Goal: Task Accomplishment & Management: Complete application form

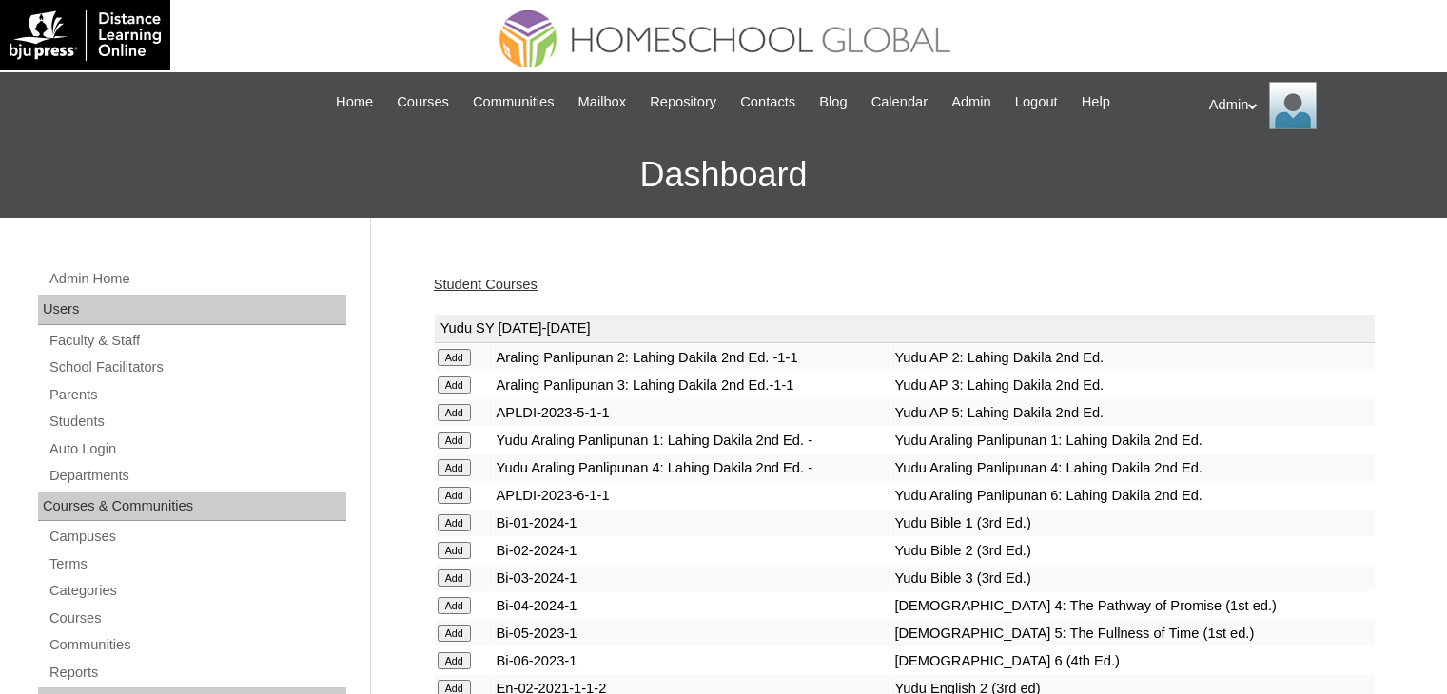
click at [502, 284] on link "Student Courses" at bounding box center [486, 284] width 104 height 15
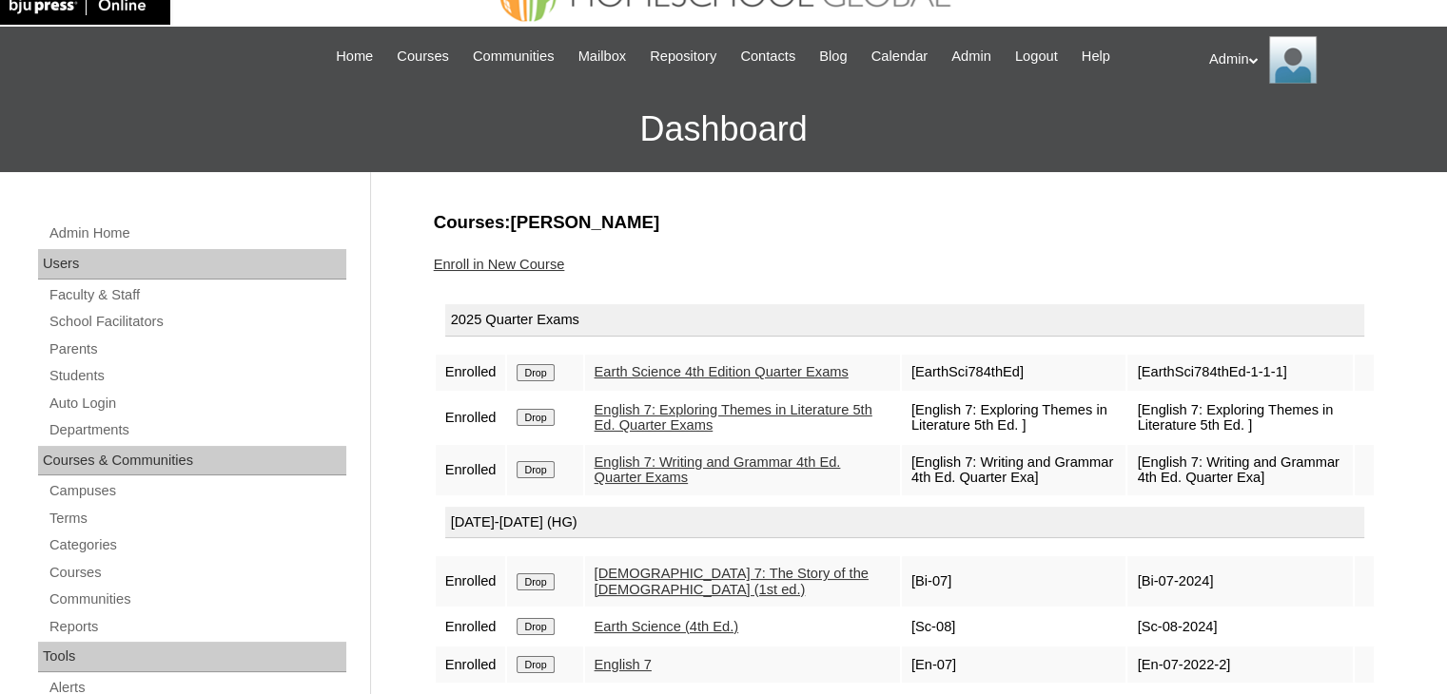
scroll to position [48, 0]
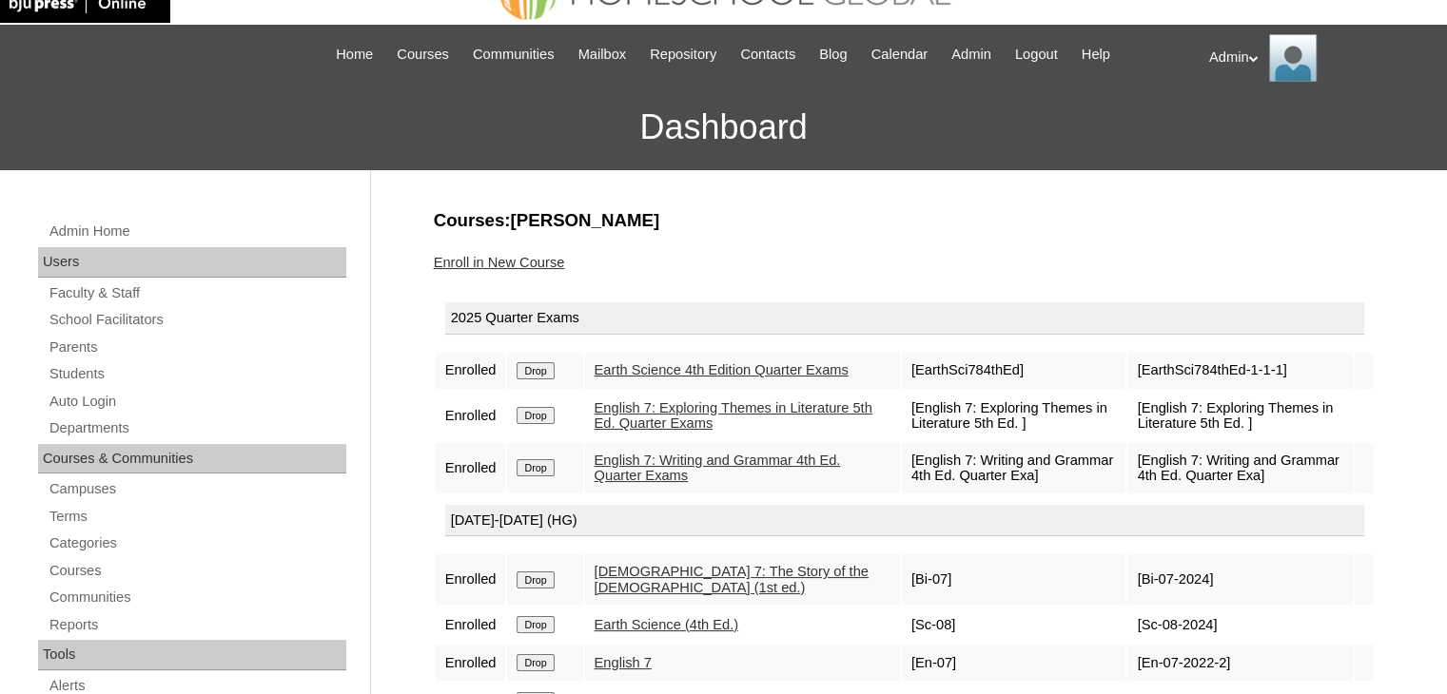
click at [531, 256] on link "Enroll in New Course" at bounding box center [499, 262] width 131 height 15
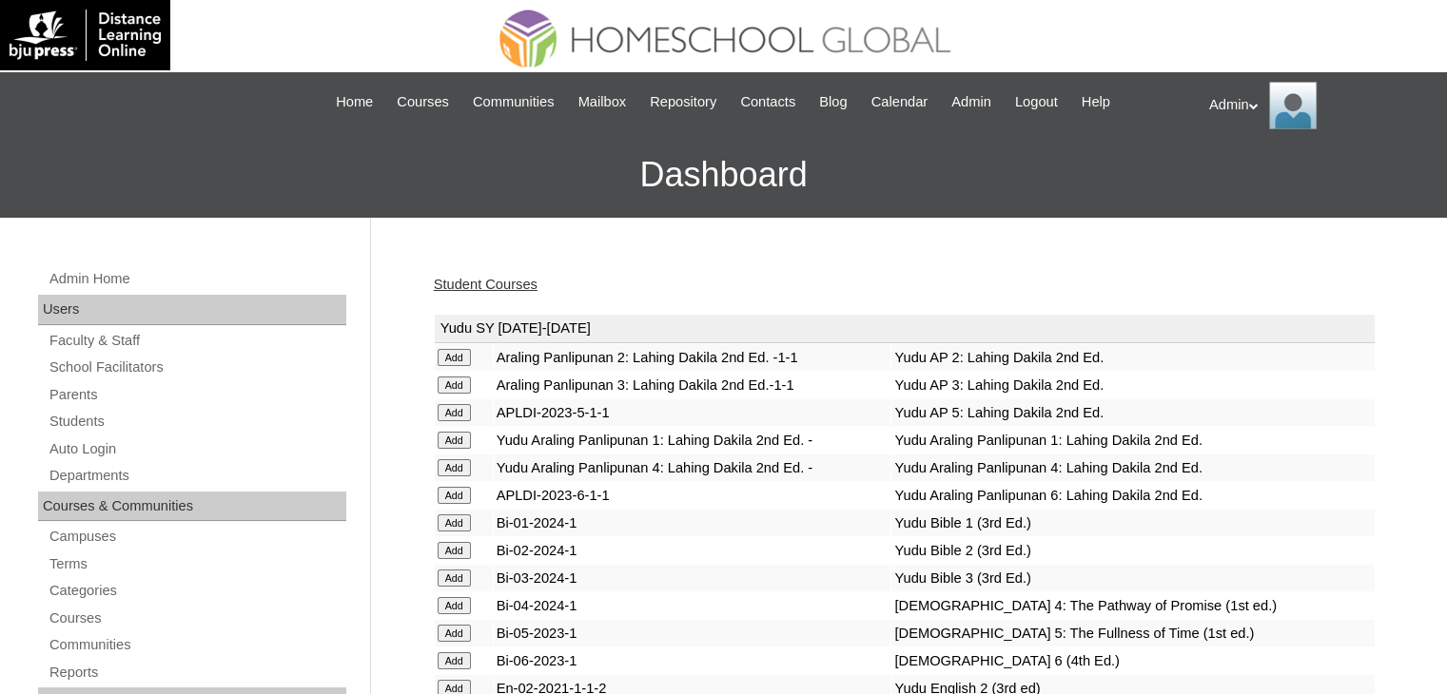
scroll to position [3876, 0]
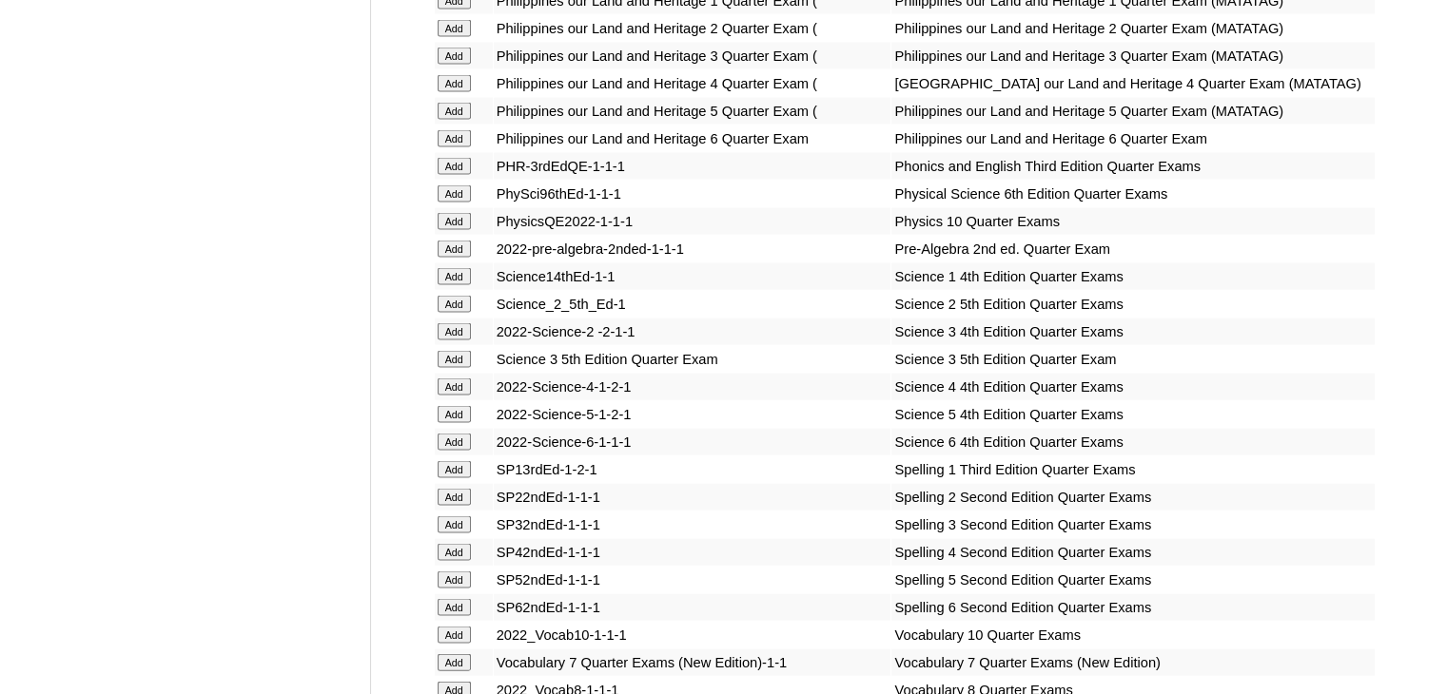
click at [452, 258] on input "Add" at bounding box center [454, 249] width 33 height 17
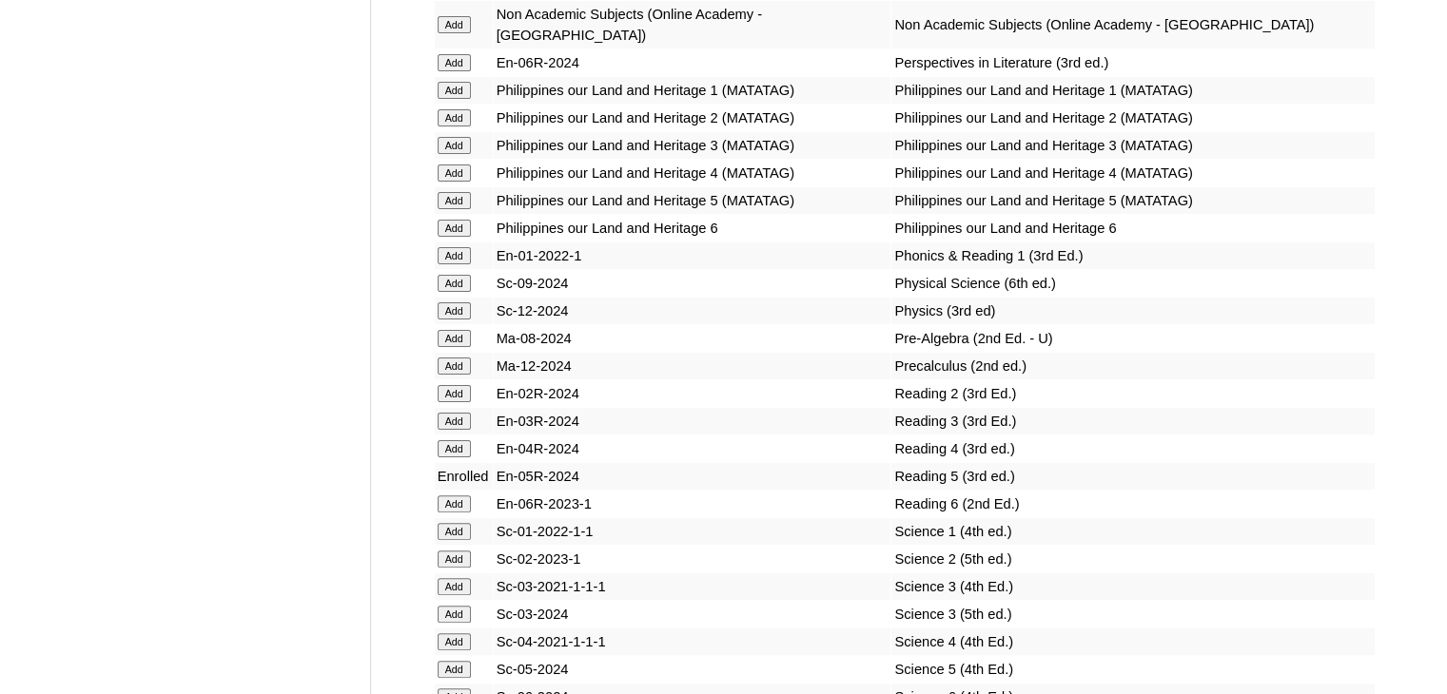
click at [452, 340] on input "Add" at bounding box center [454, 338] width 33 height 17
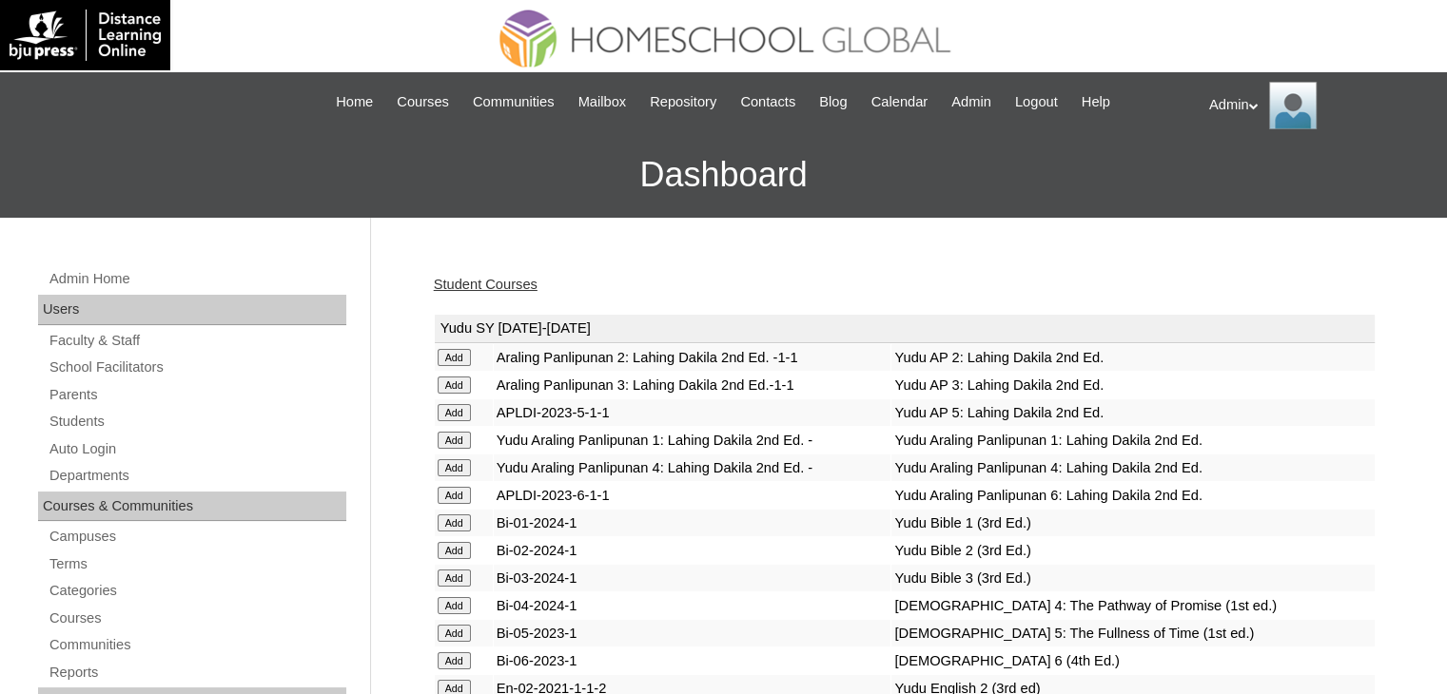
scroll to position [1921, 0]
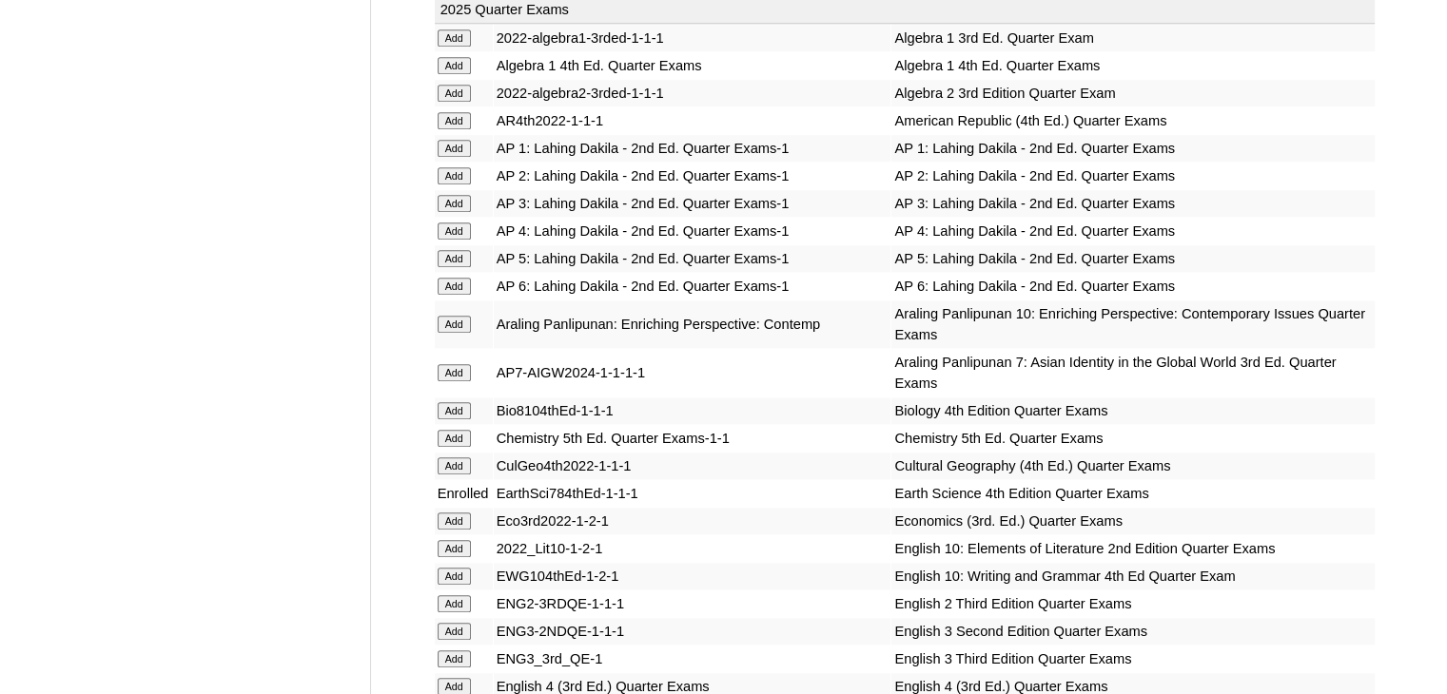
click at [453, 364] on input "Add" at bounding box center [454, 372] width 33 height 17
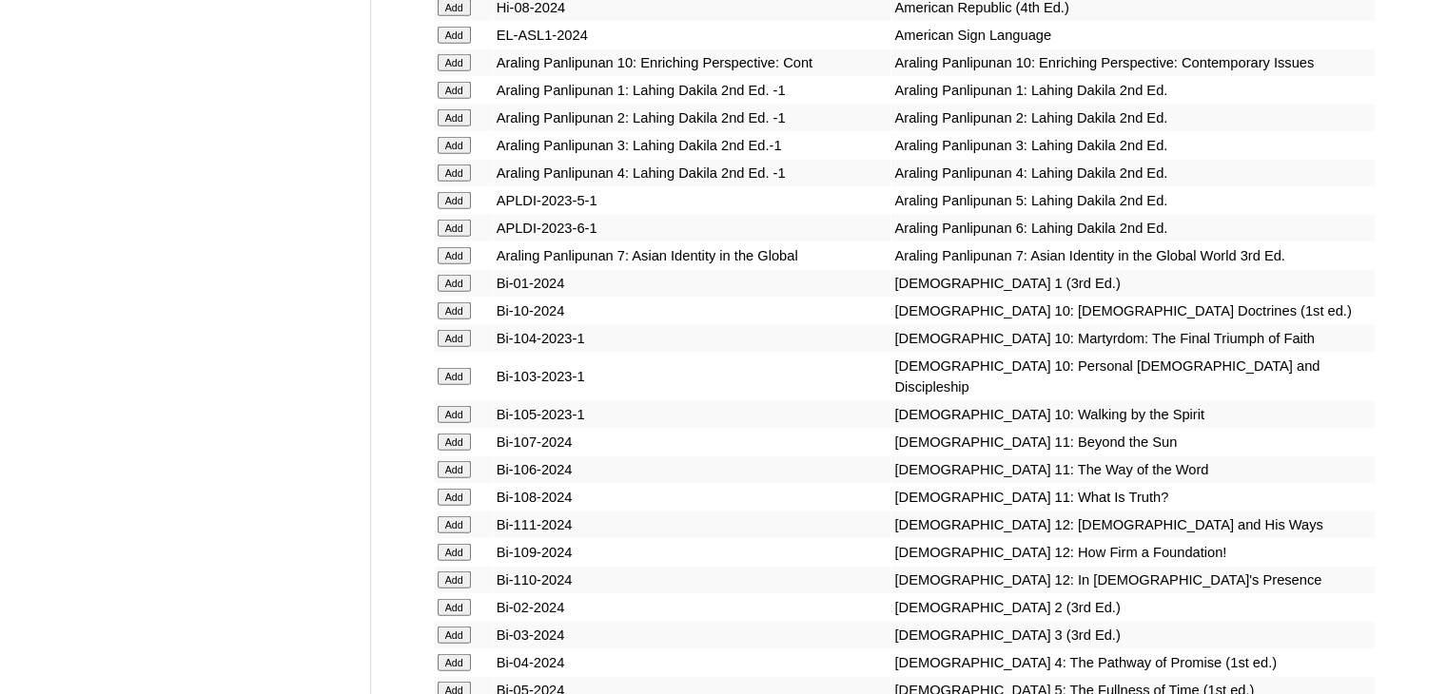
click at [460, 264] on input "Add" at bounding box center [454, 255] width 33 height 17
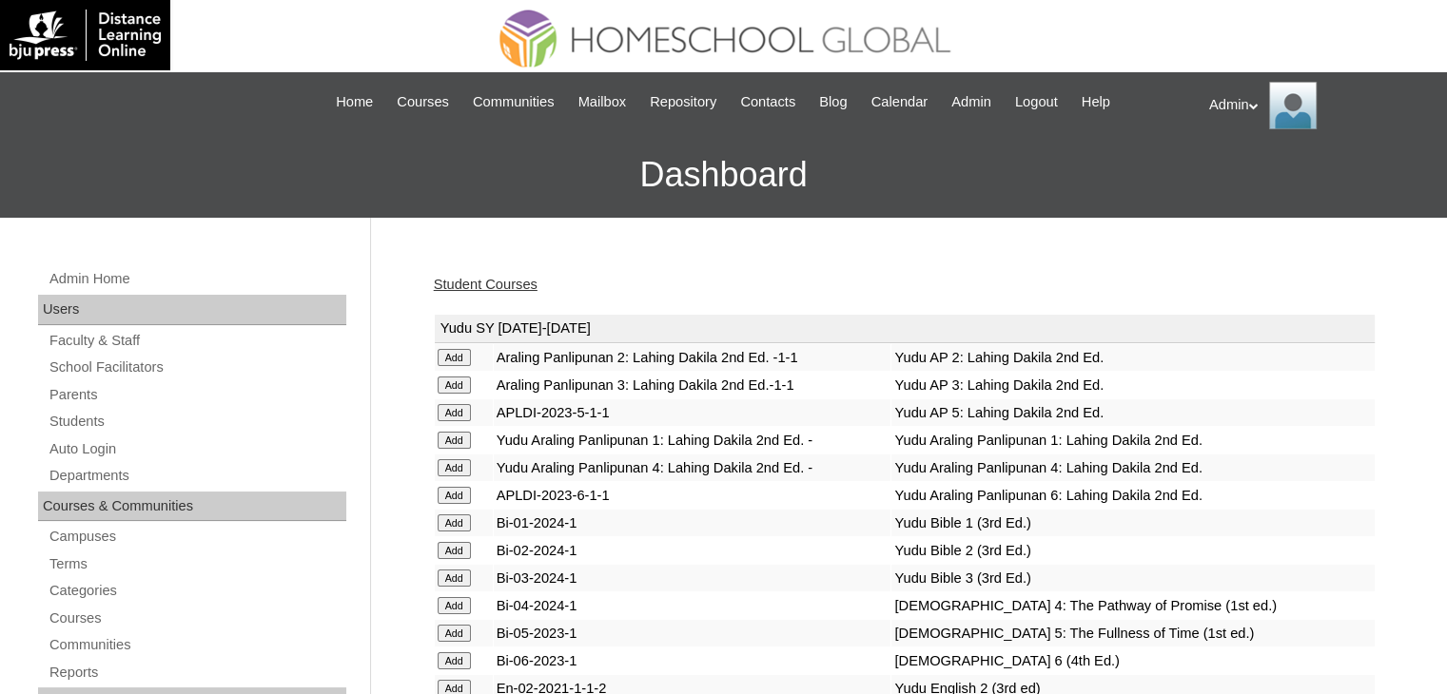
click at [499, 286] on link "Student Courses" at bounding box center [486, 284] width 104 height 15
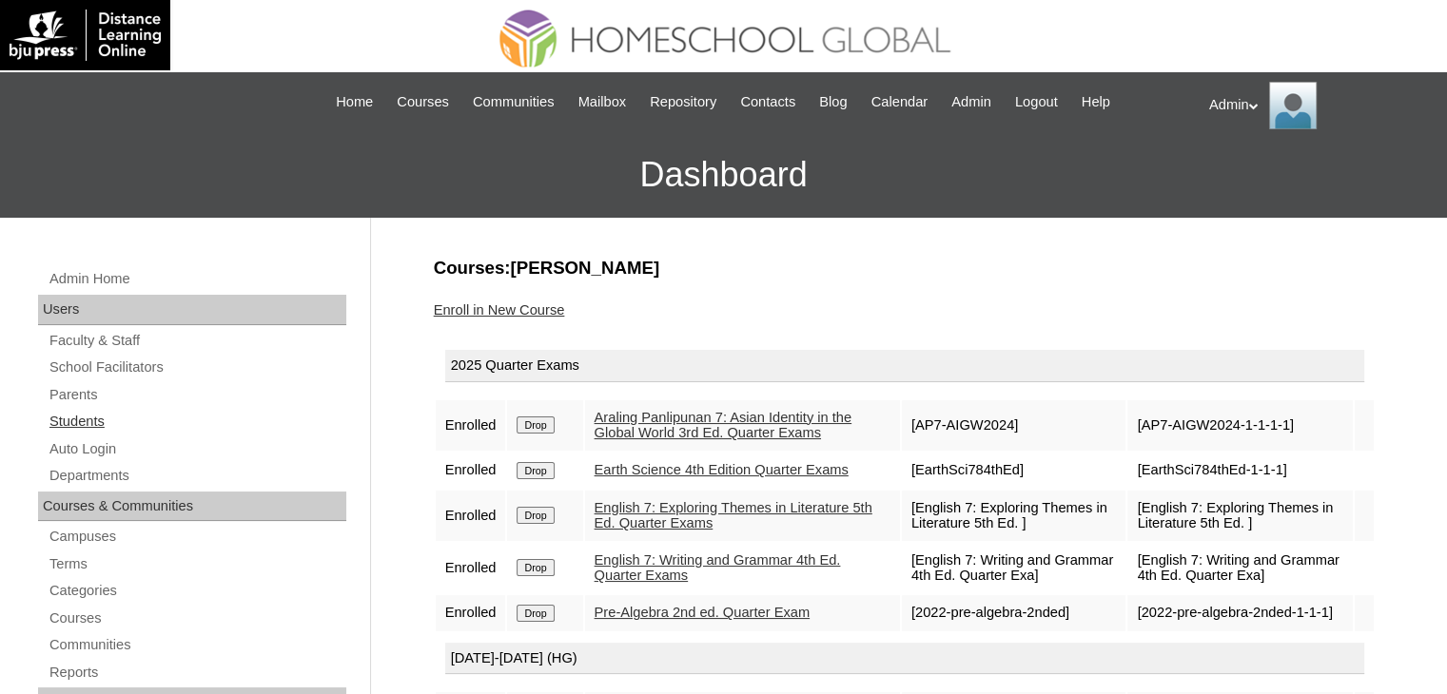
click at [88, 420] on link "Students" at bounding box center [197, 422] width 299 height 24
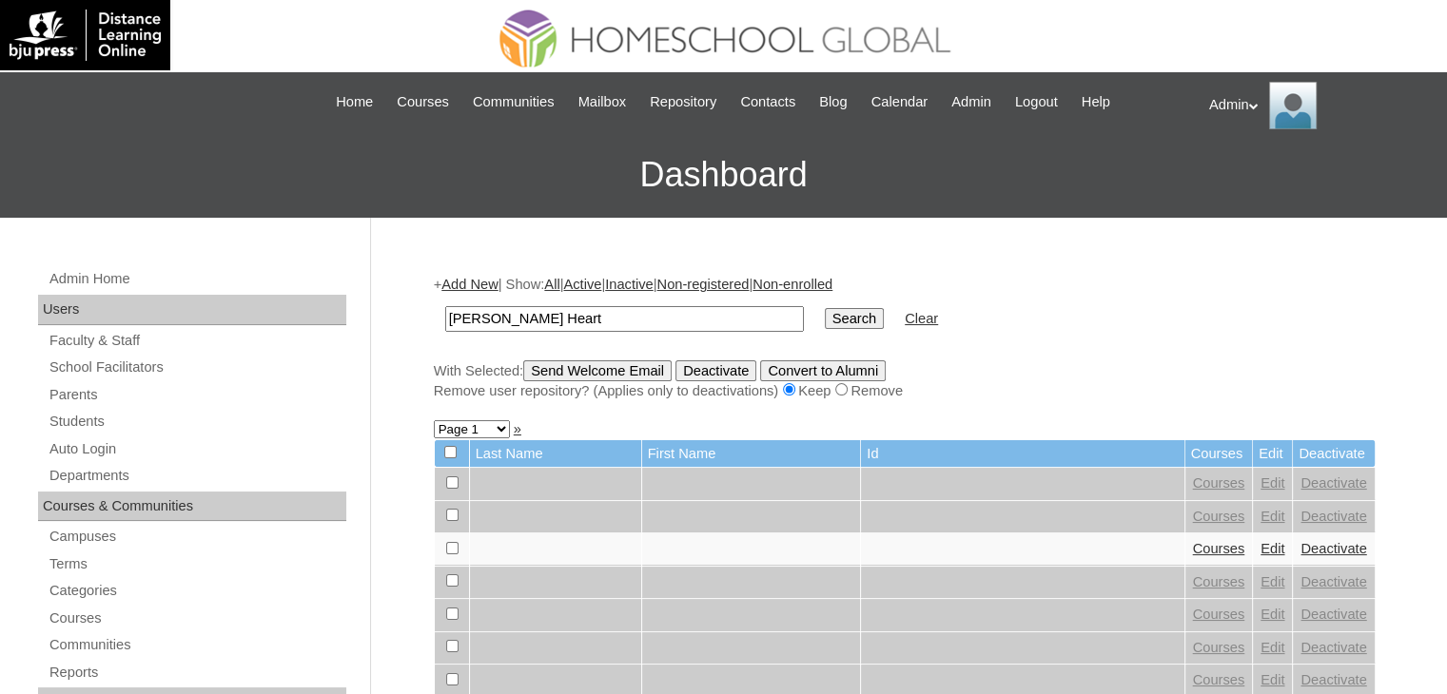
type input "[PERSON_NAME] Heart"
click at [825, 318] on input "Search" at bounding box center [854, 318] width 59 height 21
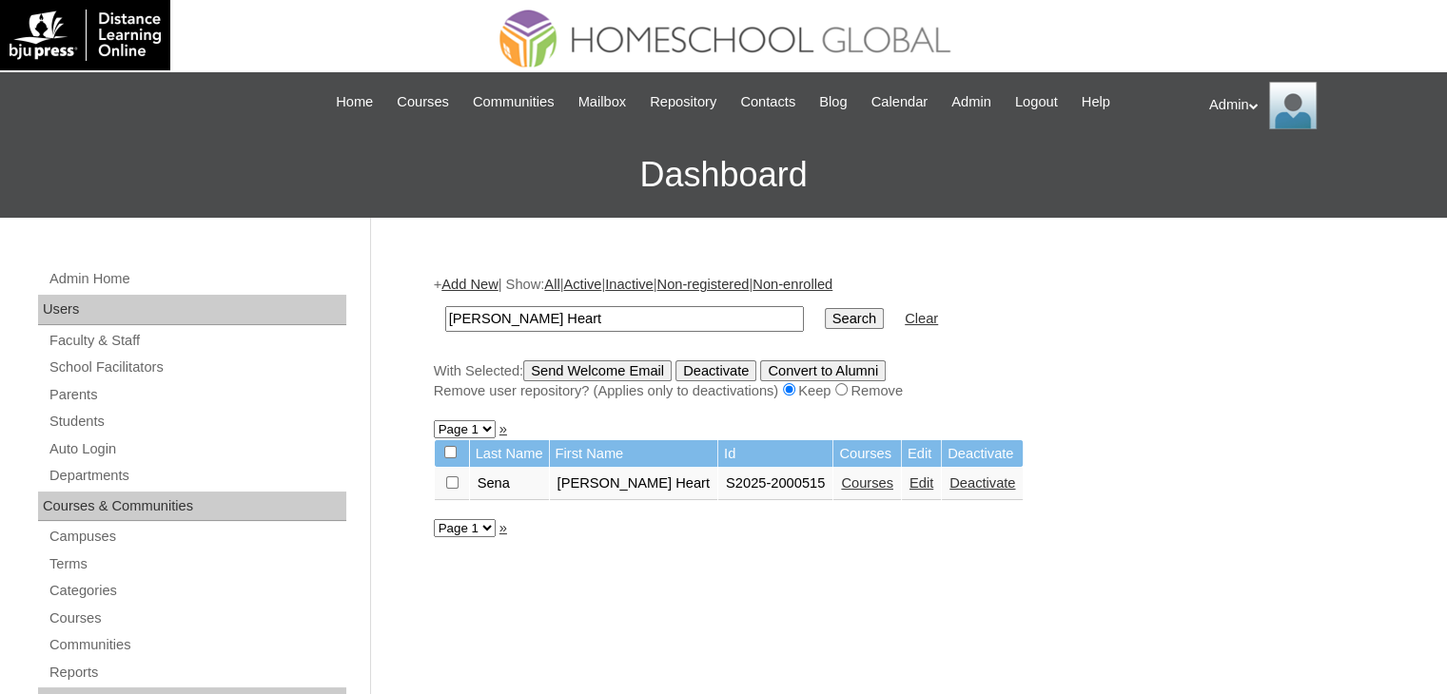
click at [841, 485] on link "Courses" at bounding box center [867, 483] width 52 height 15
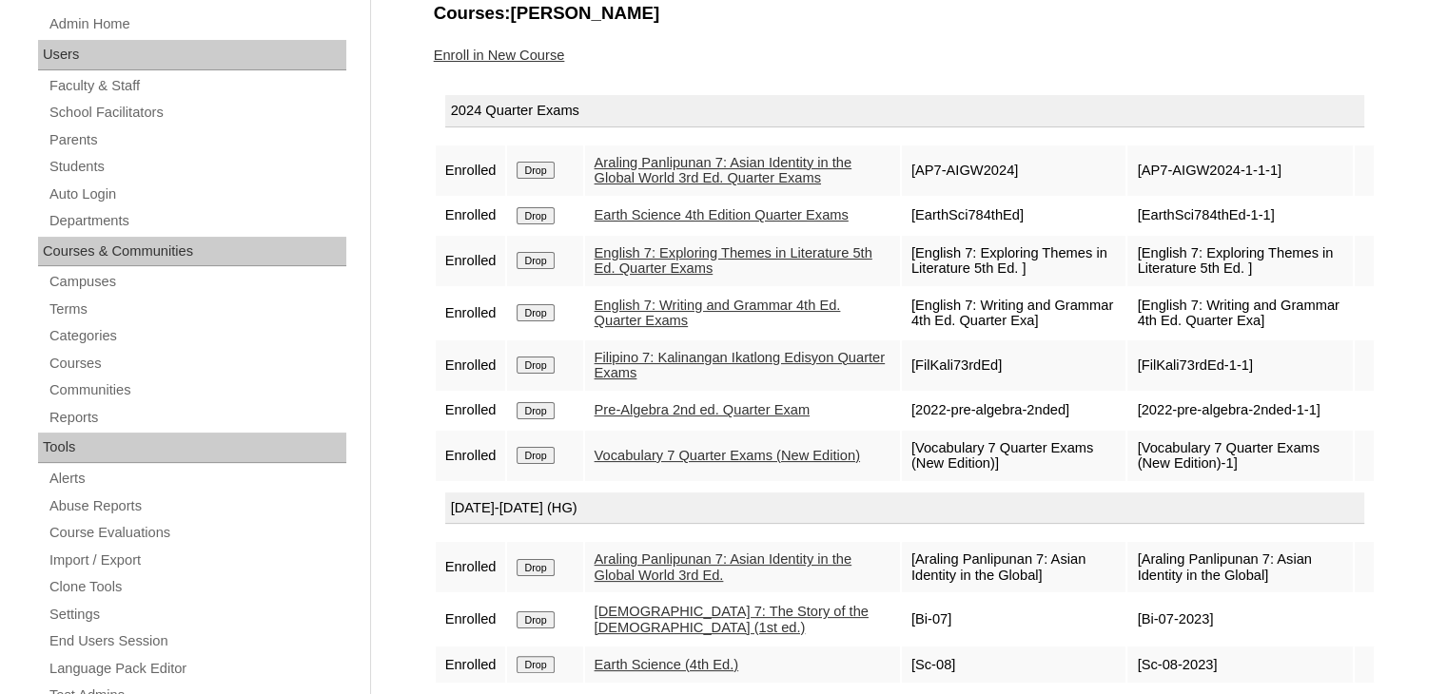
scroll to position [242, 0]
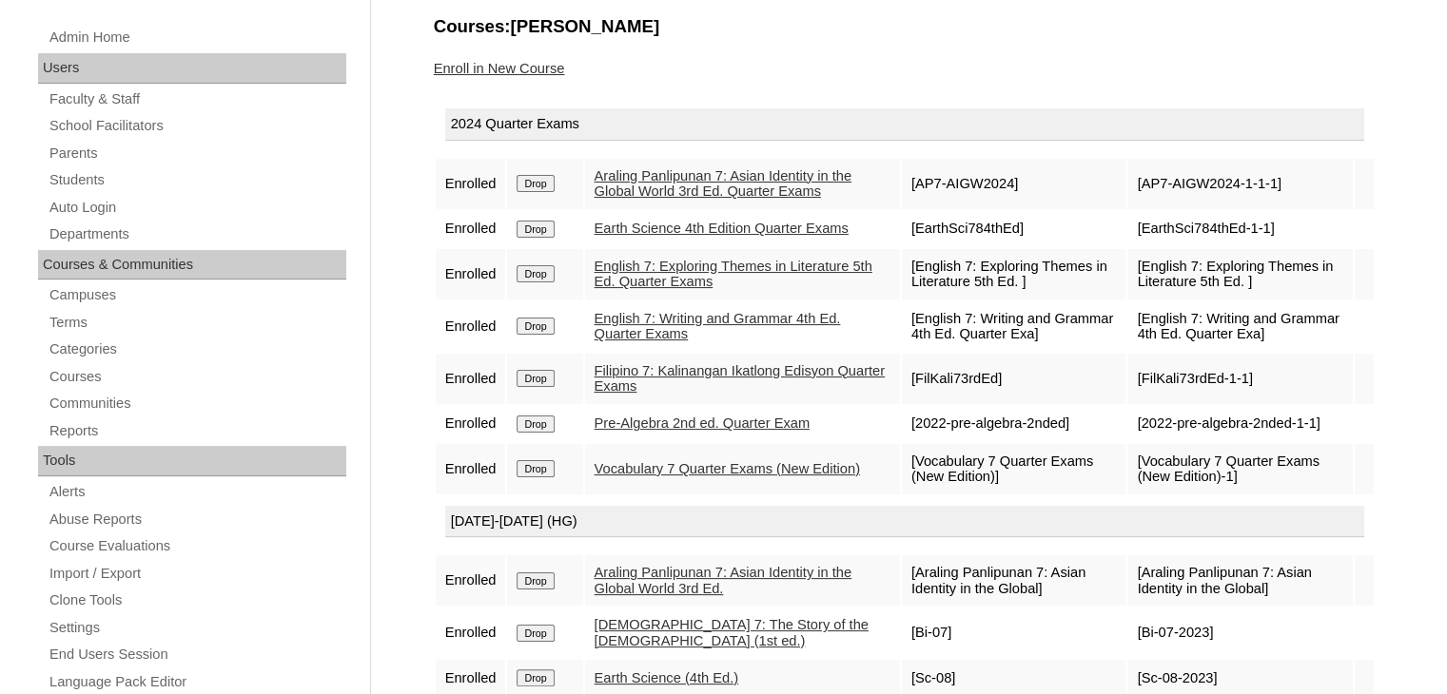
click at [540, 178] on input "Drop" at bounding box center [535, 183] width 37 height 17
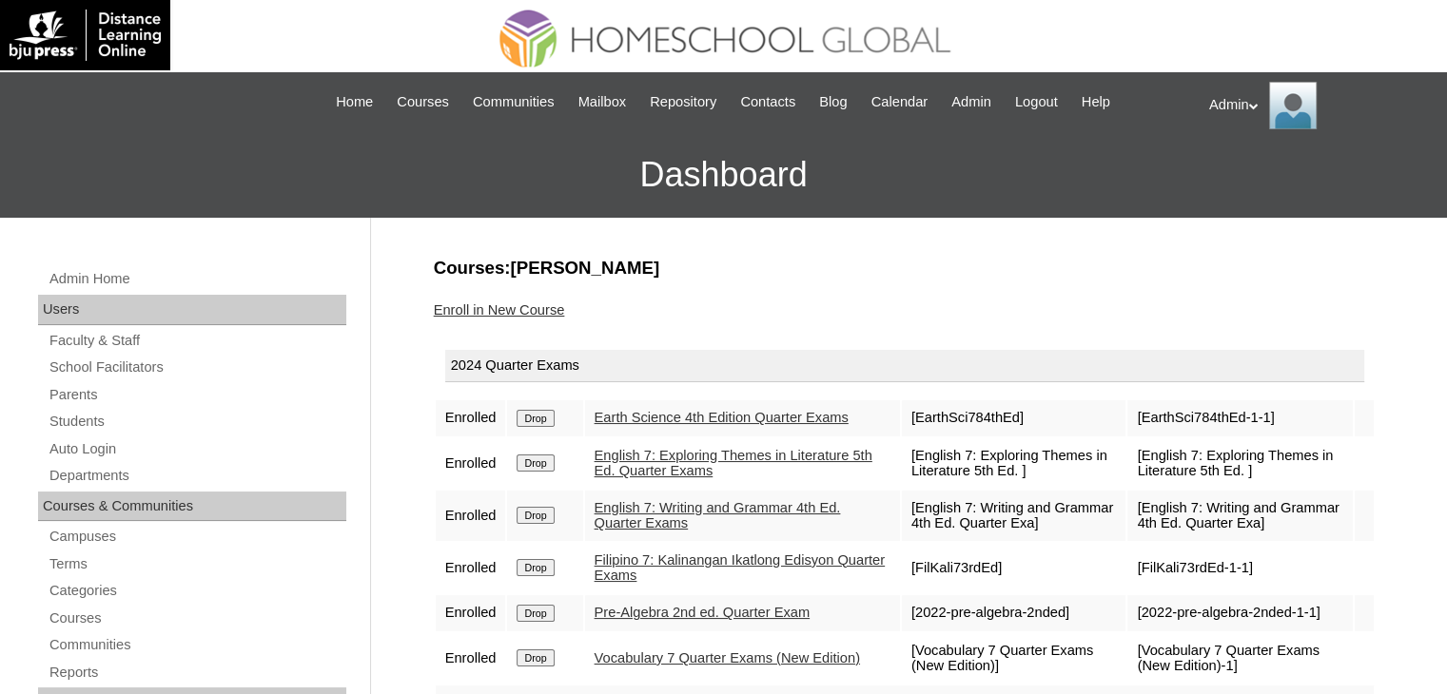
click at [532, 423] on input "Drop" at bounding box center [535, 418] width 37 height 17
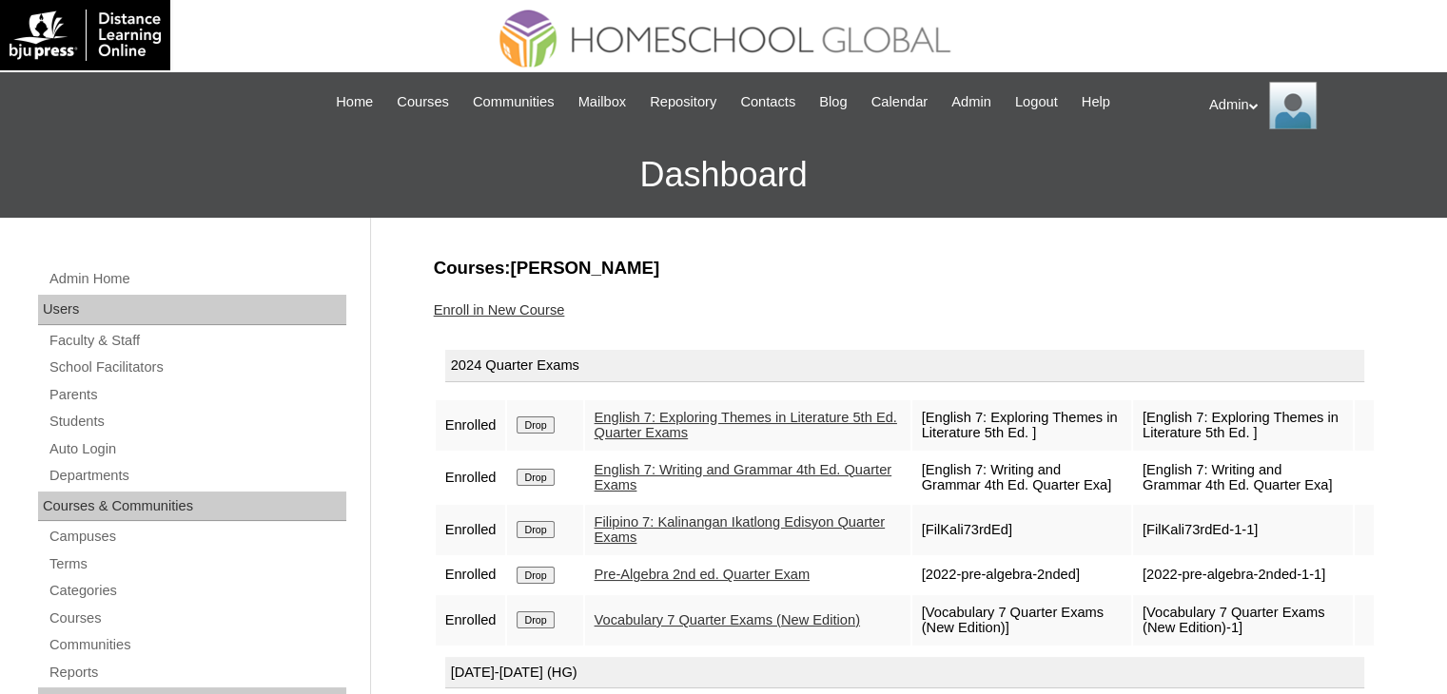
click at [532, 423] on input "Drop" at bounding box center [535, 425] width 37 height 17
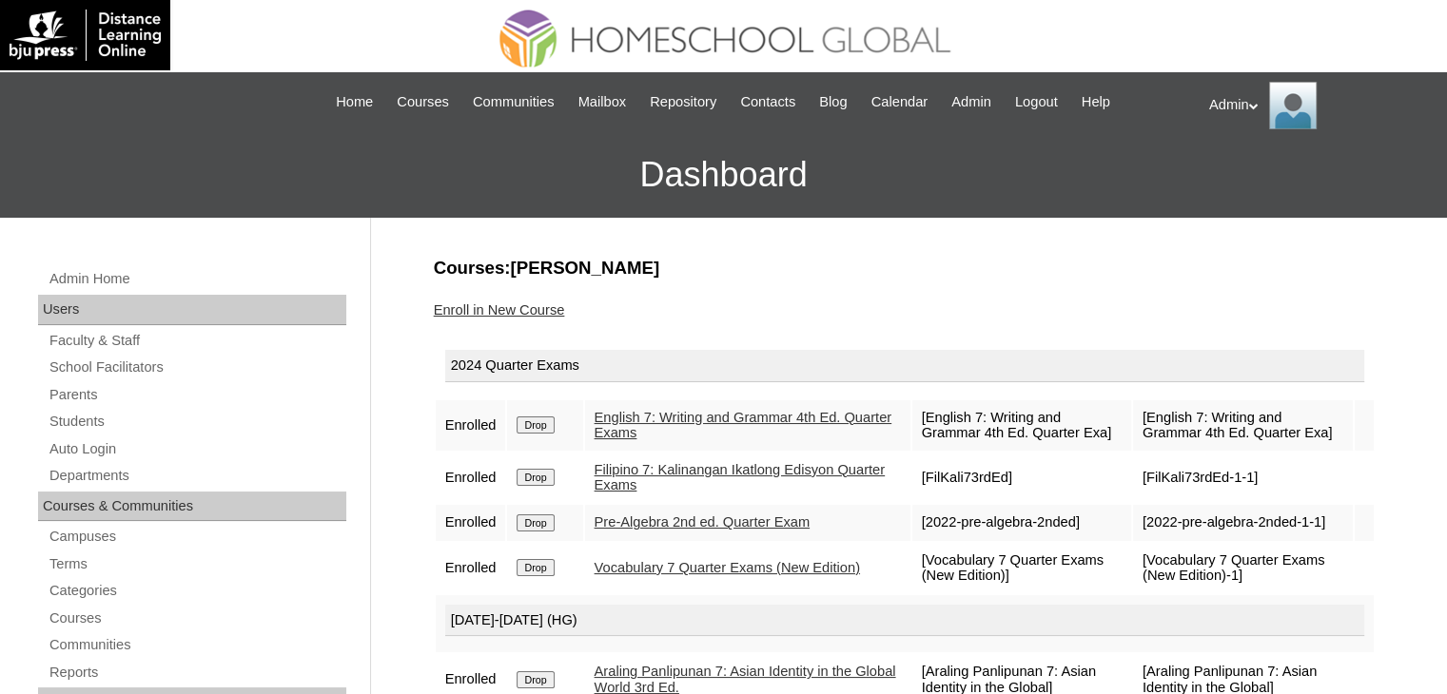
click at [532, 423] on input "Drop" at bounding box center [535, 425] width 37 height 17
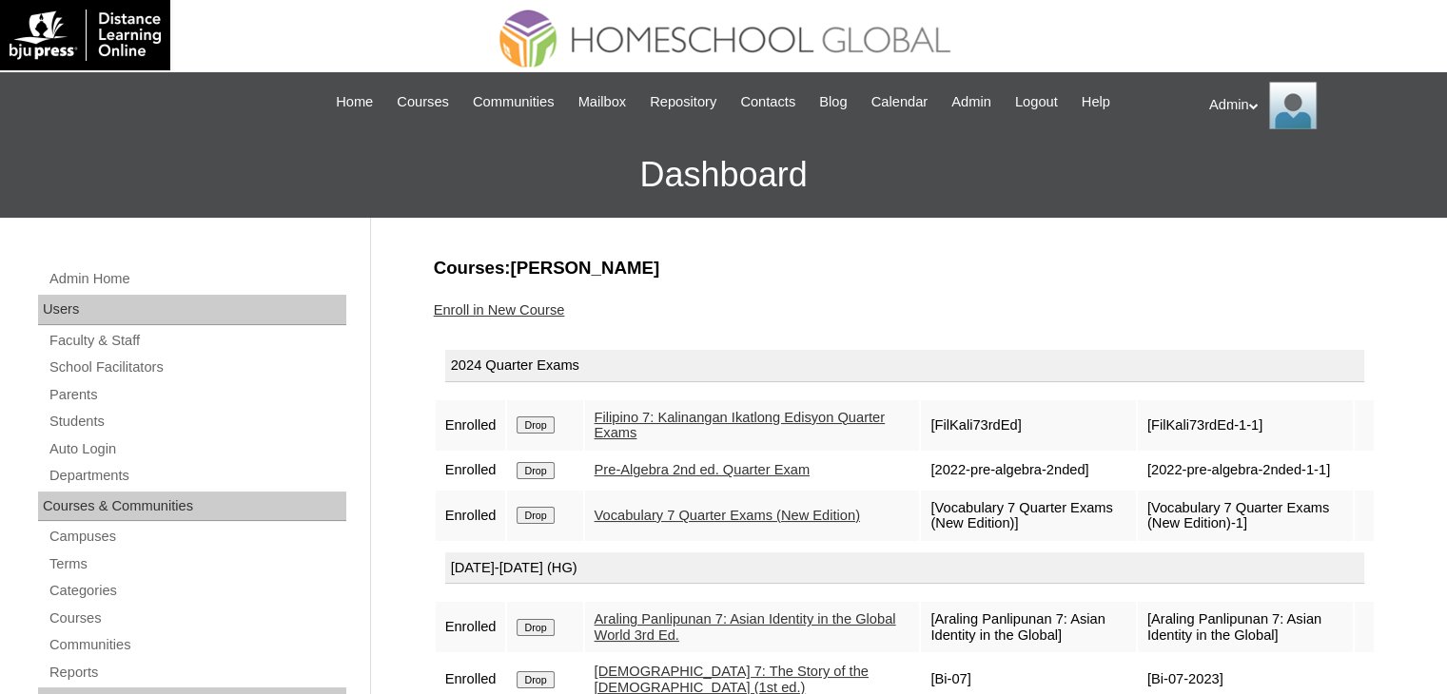
click at [532, 423] on input "Drop" at bounding box center [535, 425] width 37 height 17
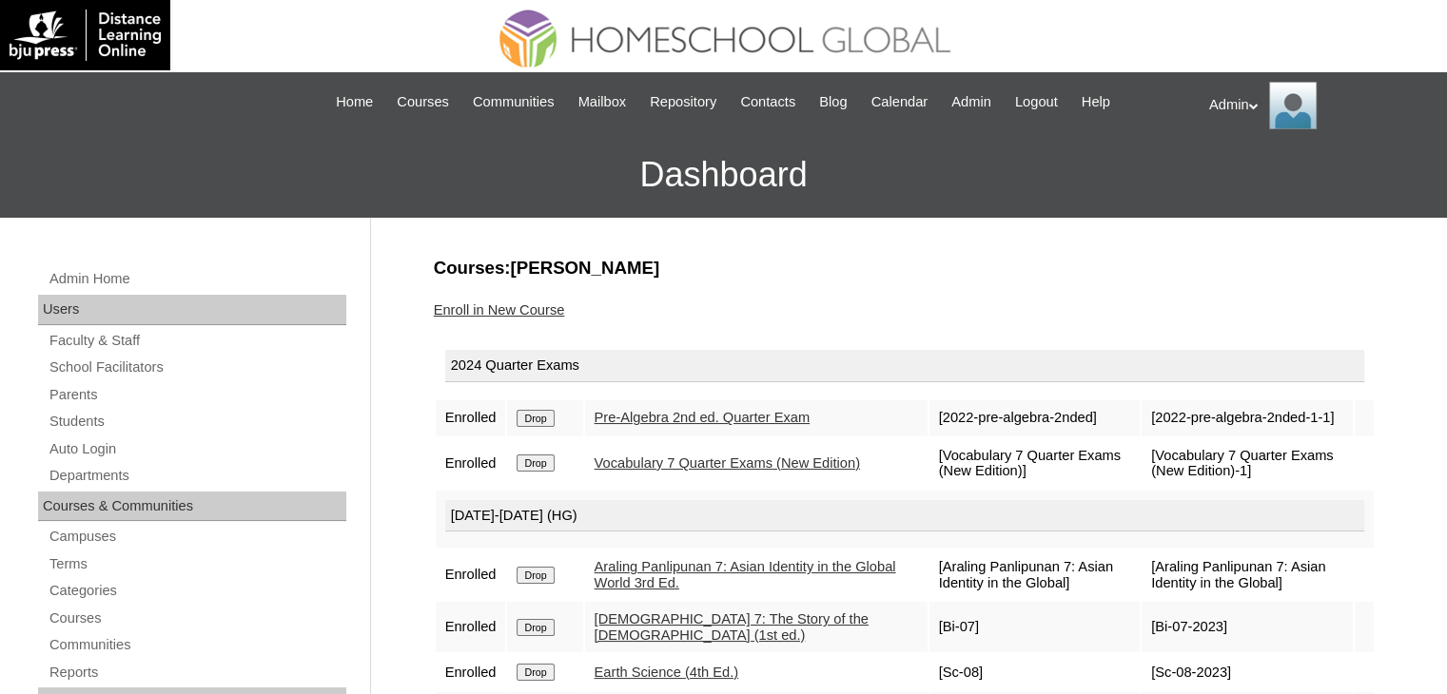
click at [532, 413] on input "Drop" at bounding box center [535, 418] width 37 height 17
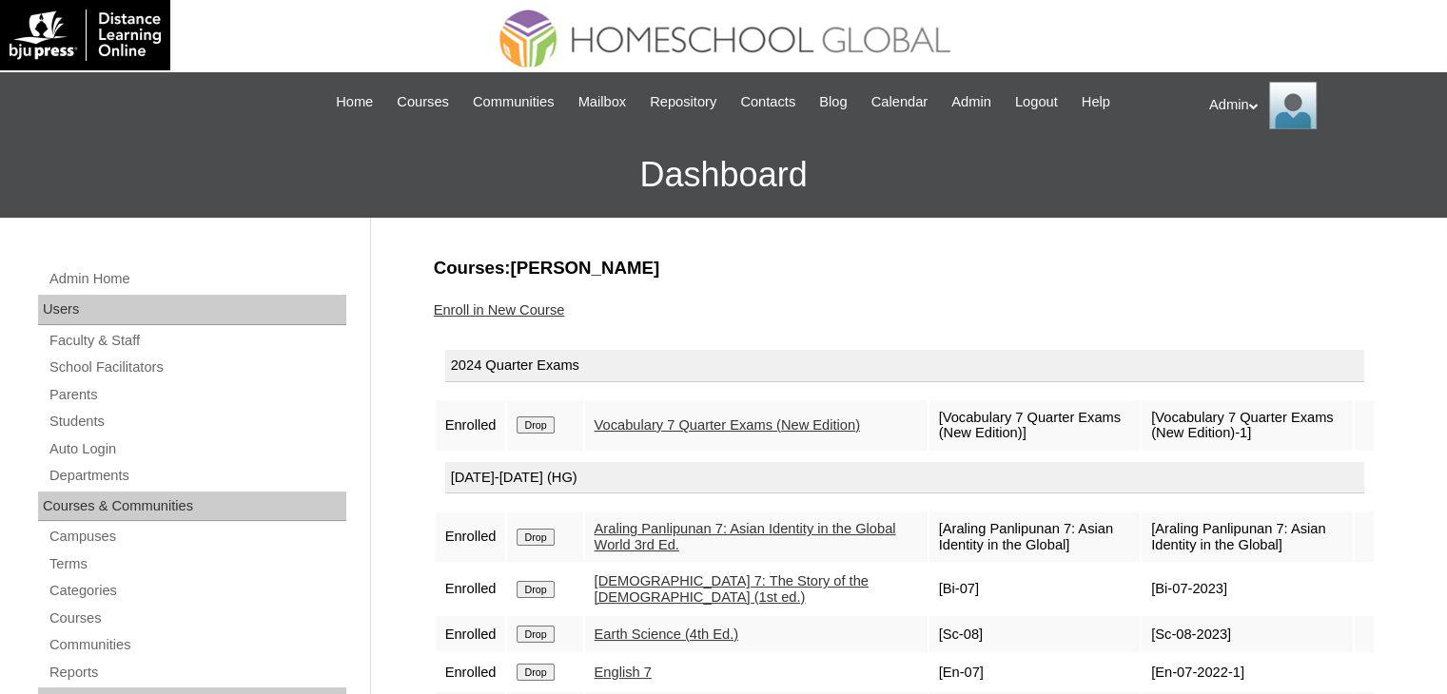
click at [532, 423] on input "Drop" at bounding box center [535, 425] width 37 height 17
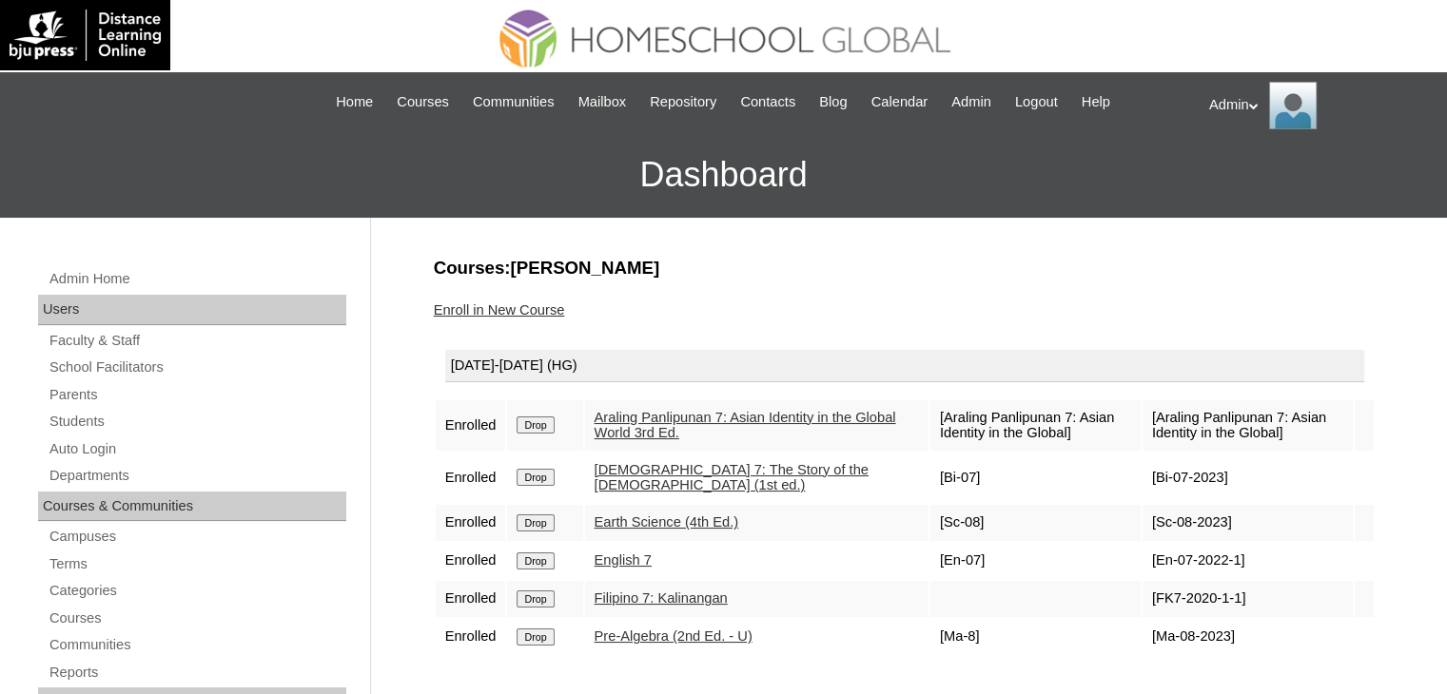
click at [532, 423] on input "Drop" at bounding box center [535, 425] width 37 height 17
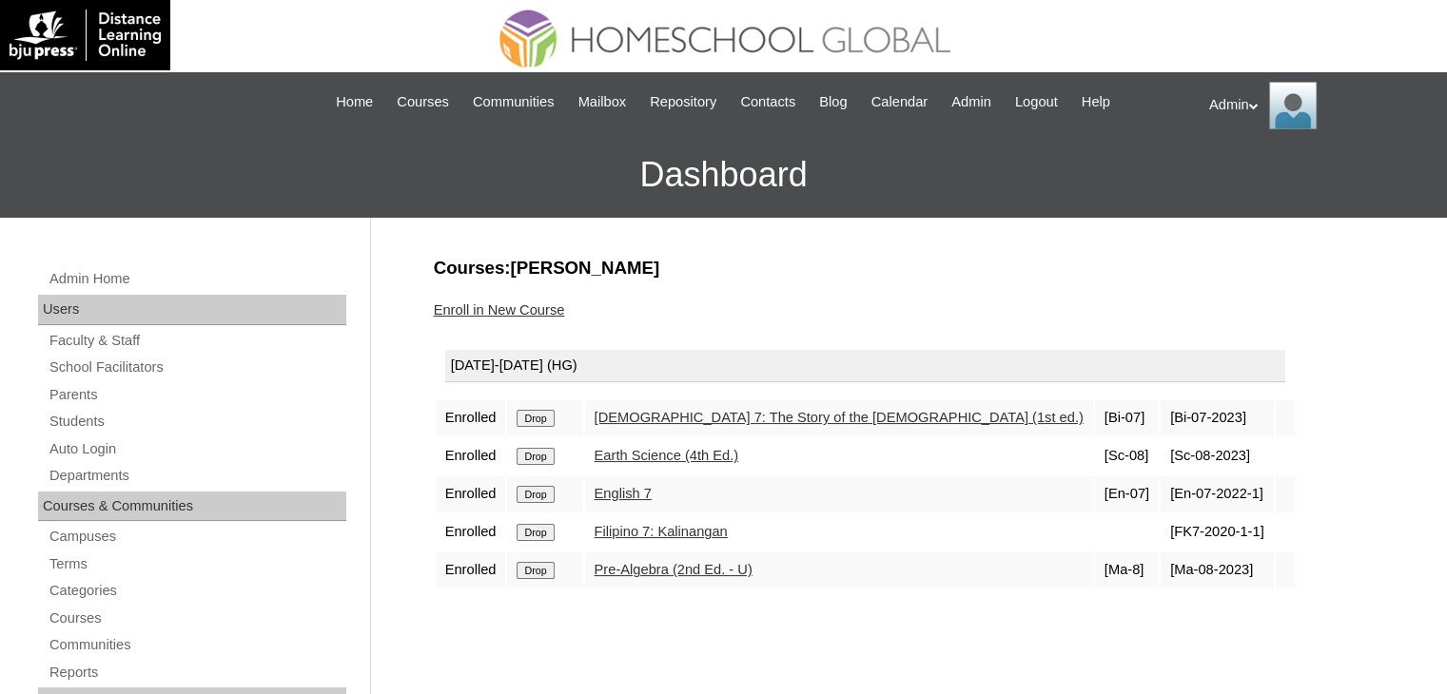
click at [532, 423] on input "Drop" at bounding box center [535, 418] width 37 height 17
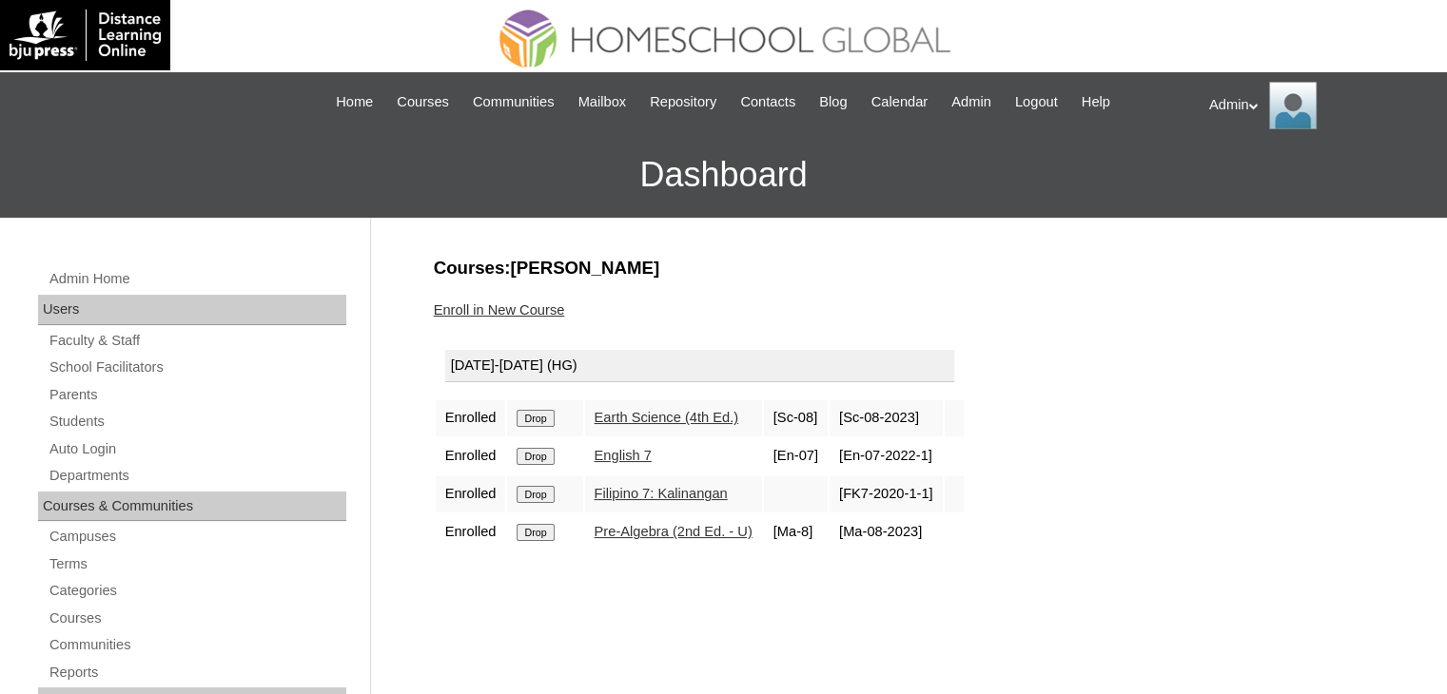
click at [532, 423] on input "Drop" at bounding box center [535, 418] width 37 height 17
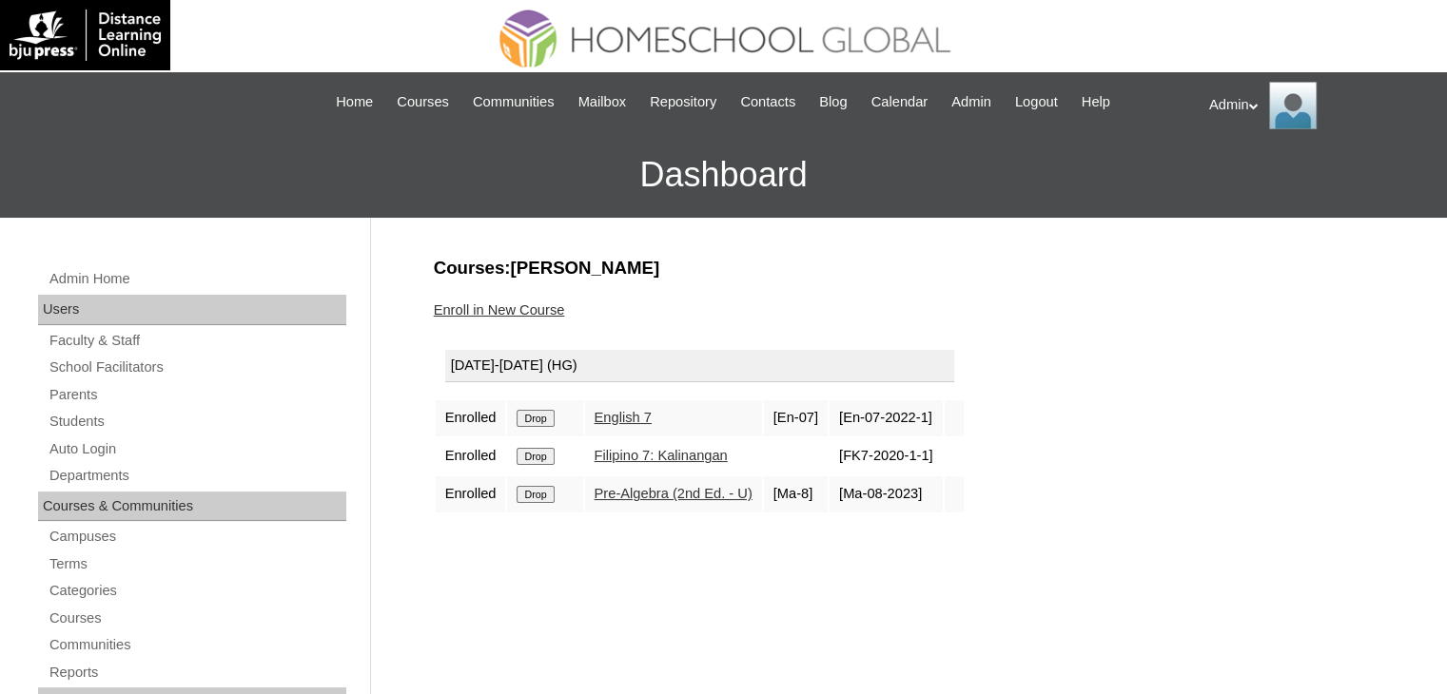
click at [532, 423] on input "Drop" at bounding box center [535, 418] width 37 height 17
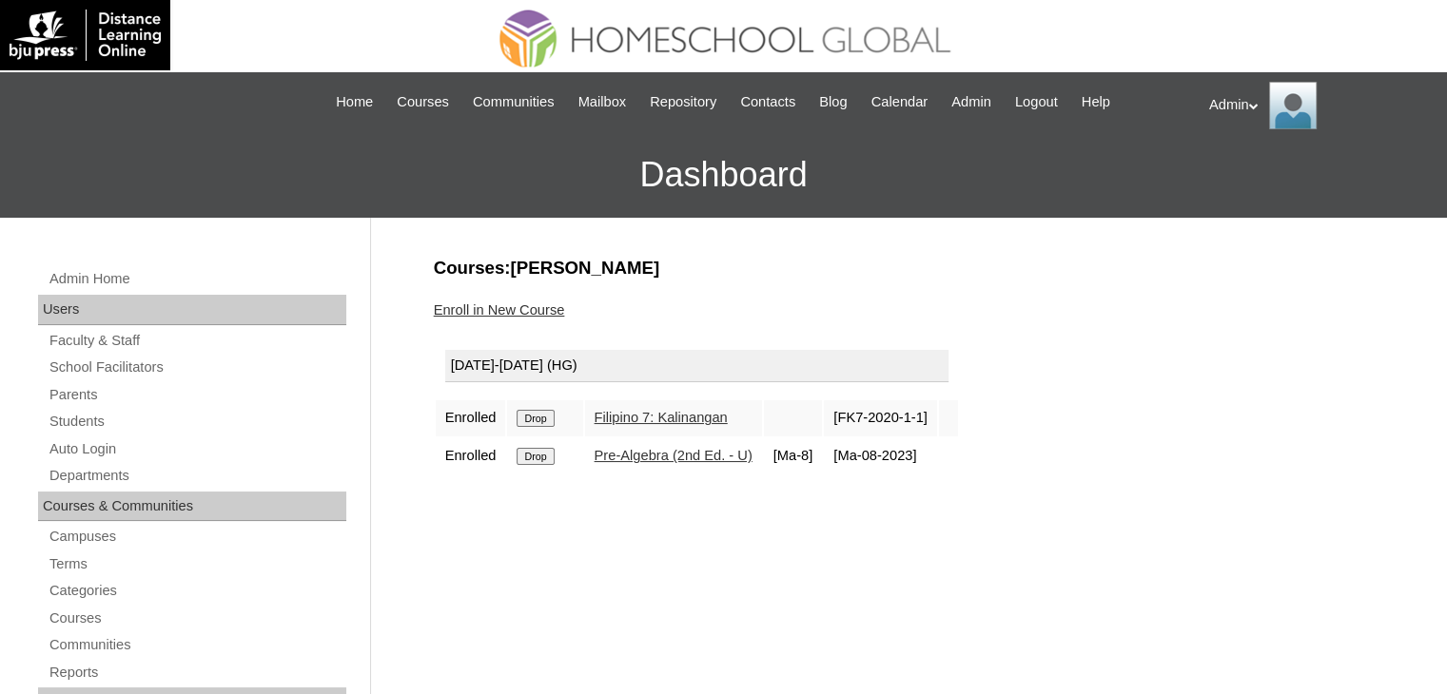
click at [532, 423] on input "Drop" at bounding box center [535, 418] width 37 height 17
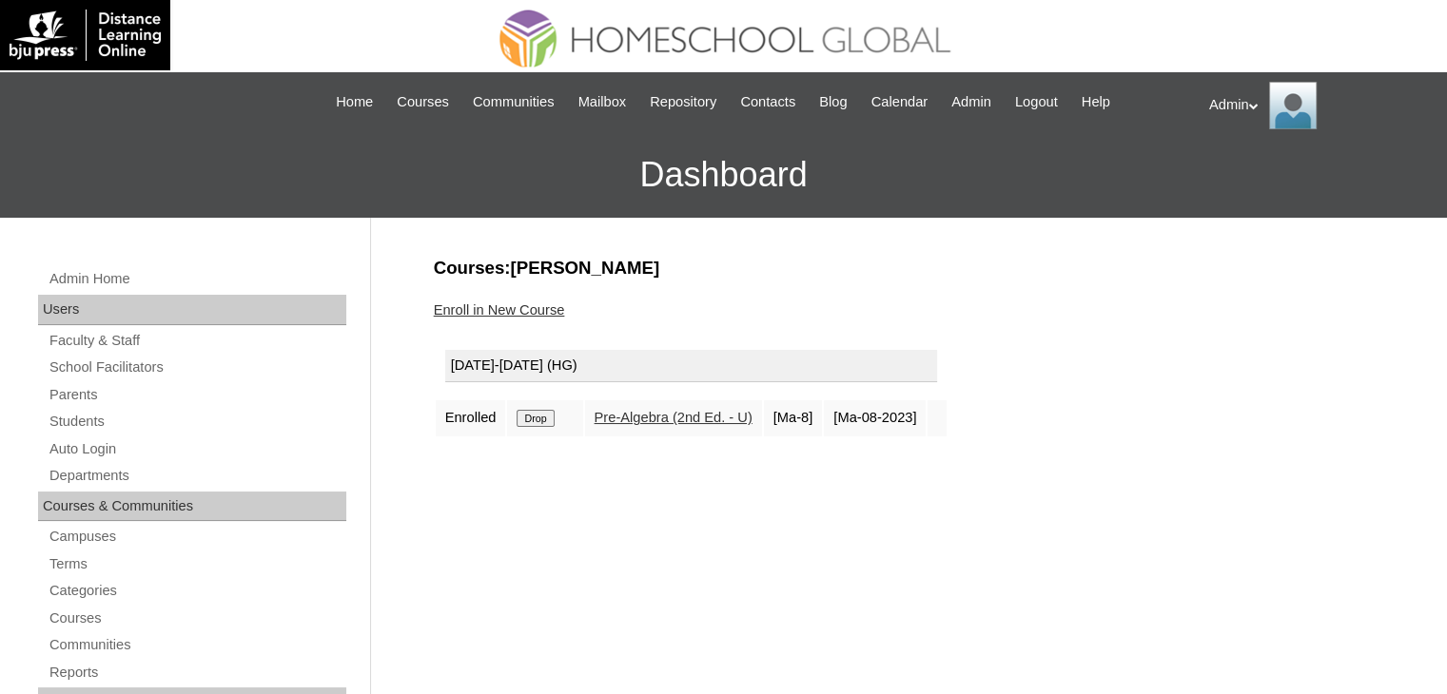
click at [532, 423] on input "Drop" at bounding box center [535, 418] width 37 height 17
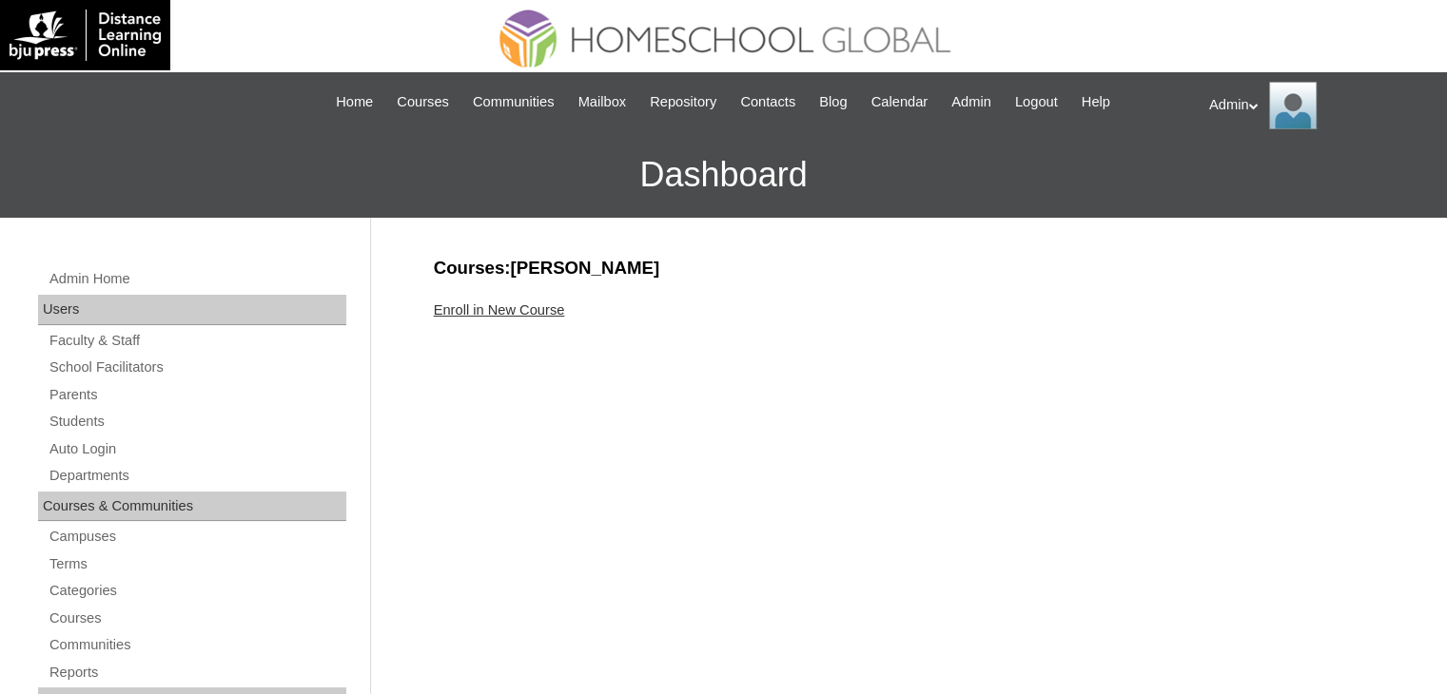
click at [505, 313] on link "Enroll in New Course" at bounding box center [499, 310] width 131 height 15
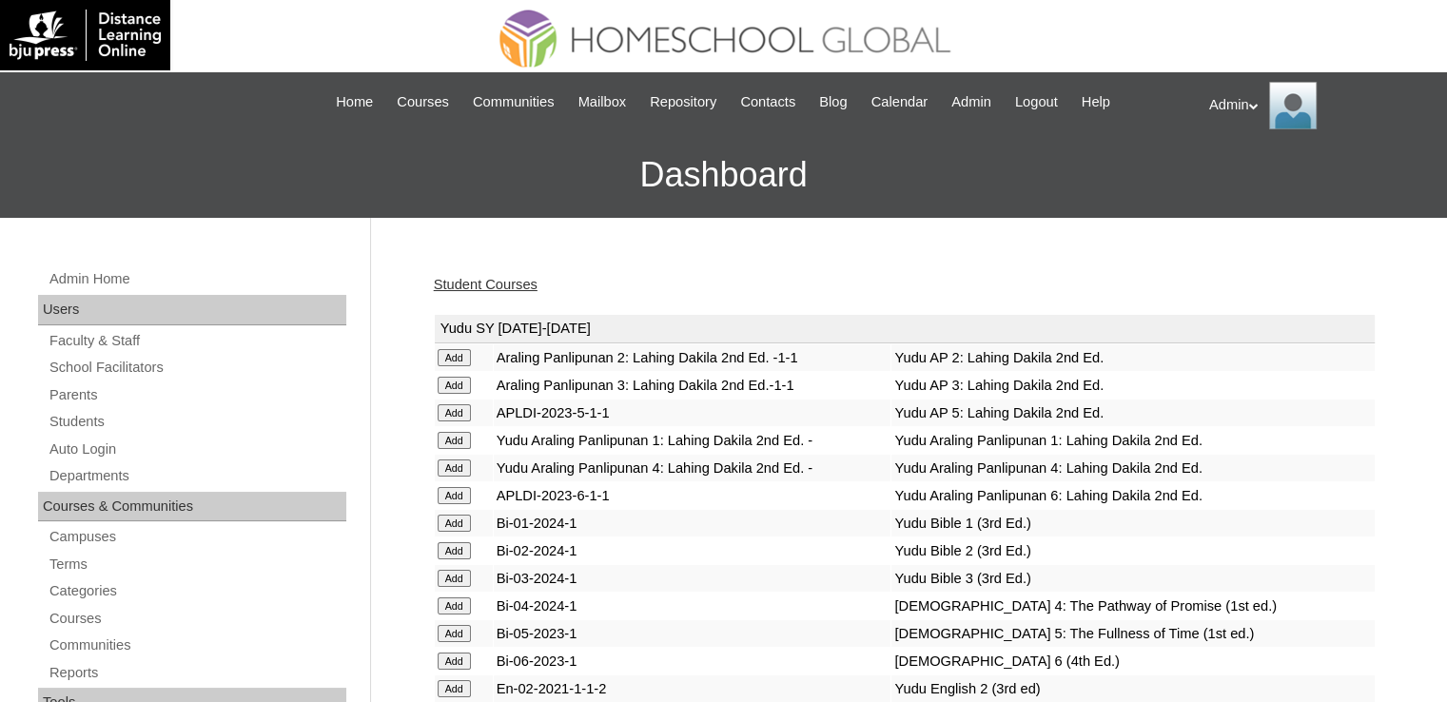
scroll to position [5298, 0]
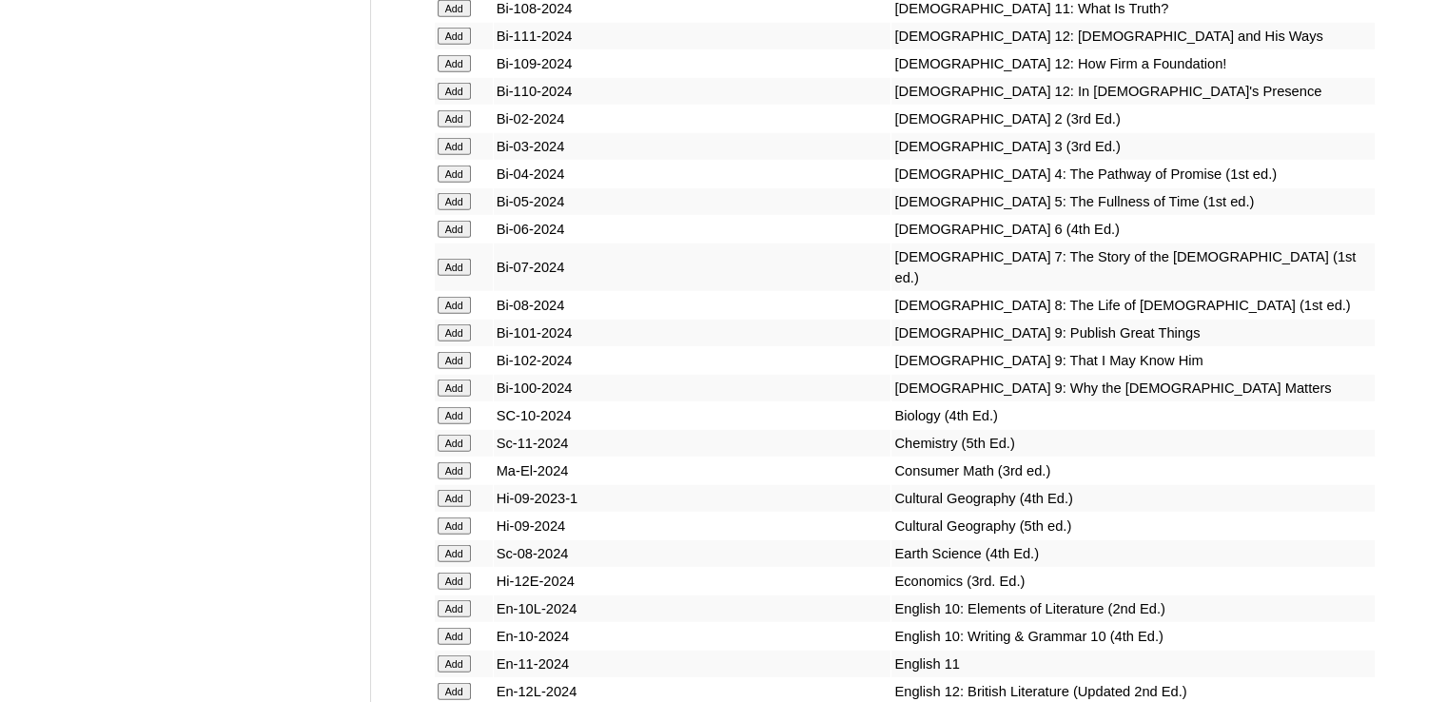
click at [446, 314] on input "Add" at bounding box center [454, 305] width 33 height 17
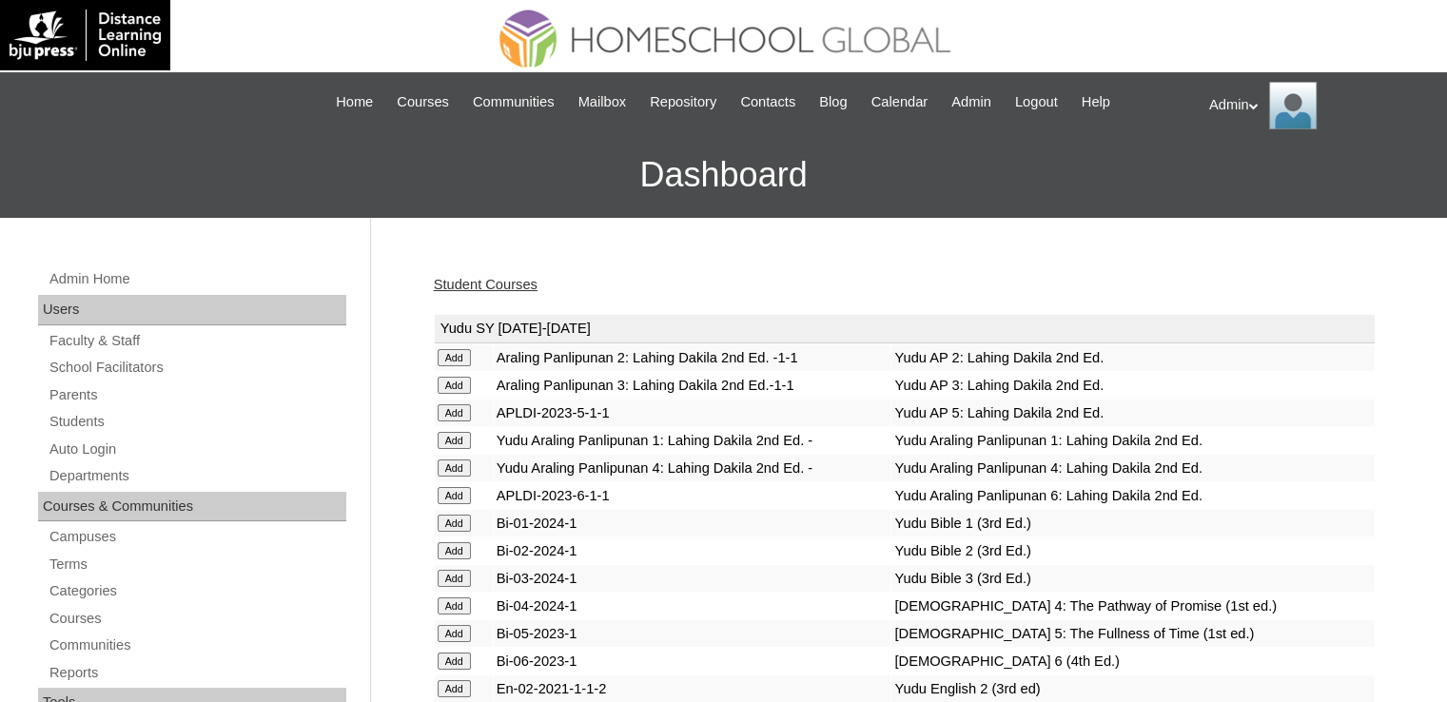
scroll to position [2424, 0]
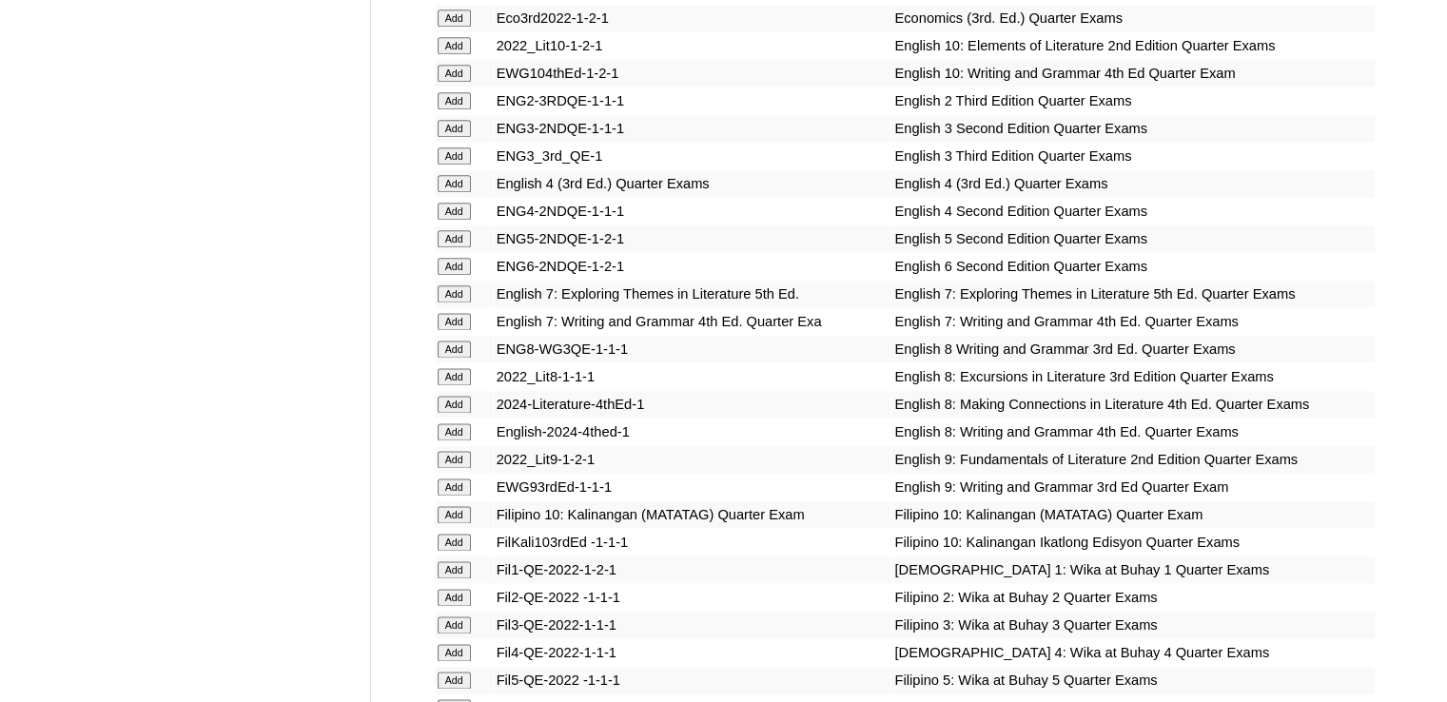
click at [454, 406] on input "Add" at bounding box center [454, 404] width 33 height 17
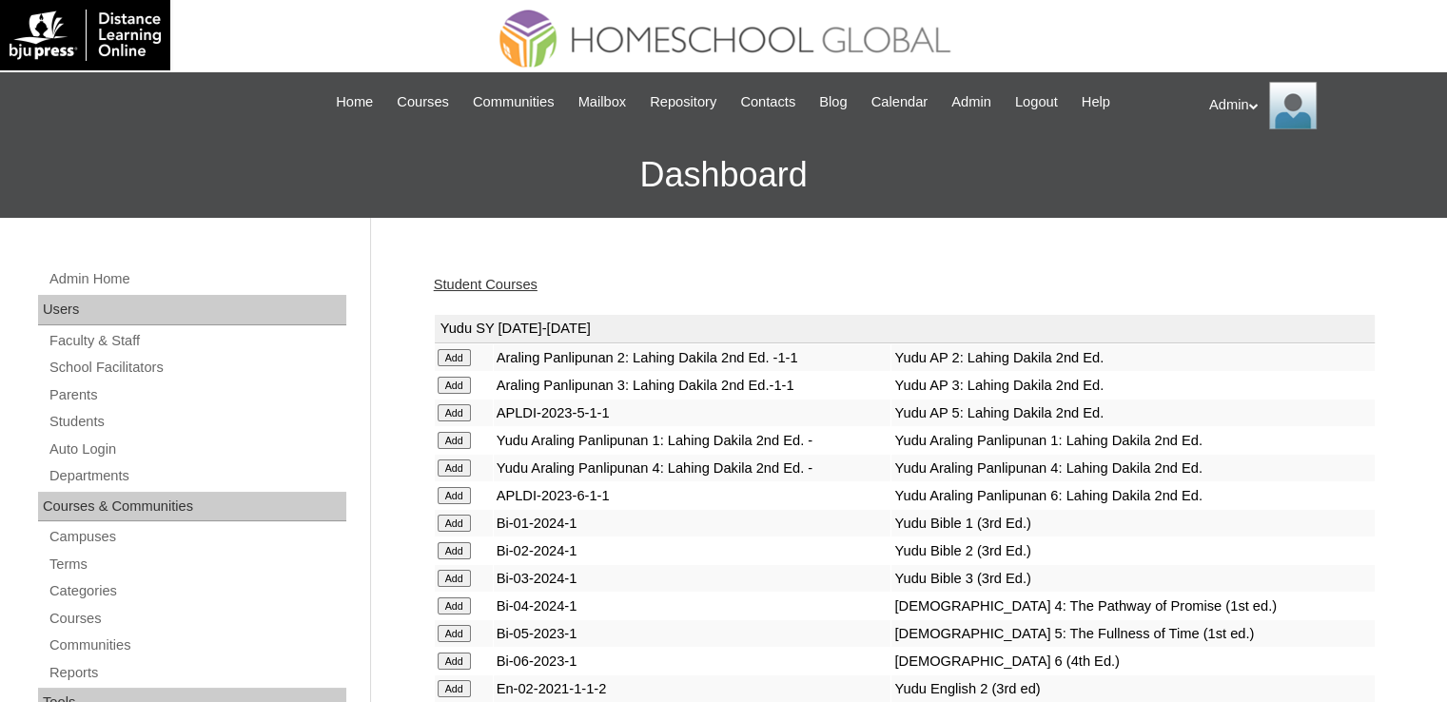
scroll to position [2424, 0]
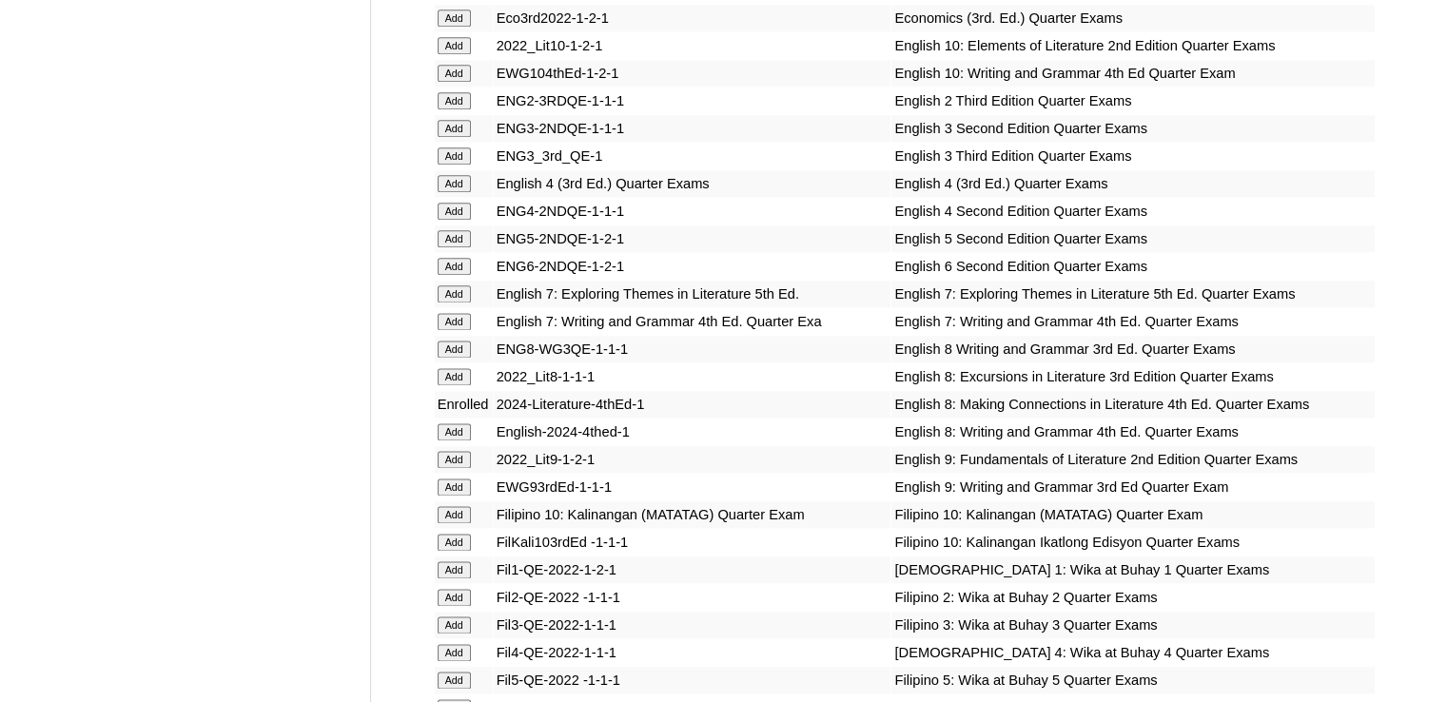
click at [450, 432] on input "Add" at bounding box center [454, 431] width 33 height 17
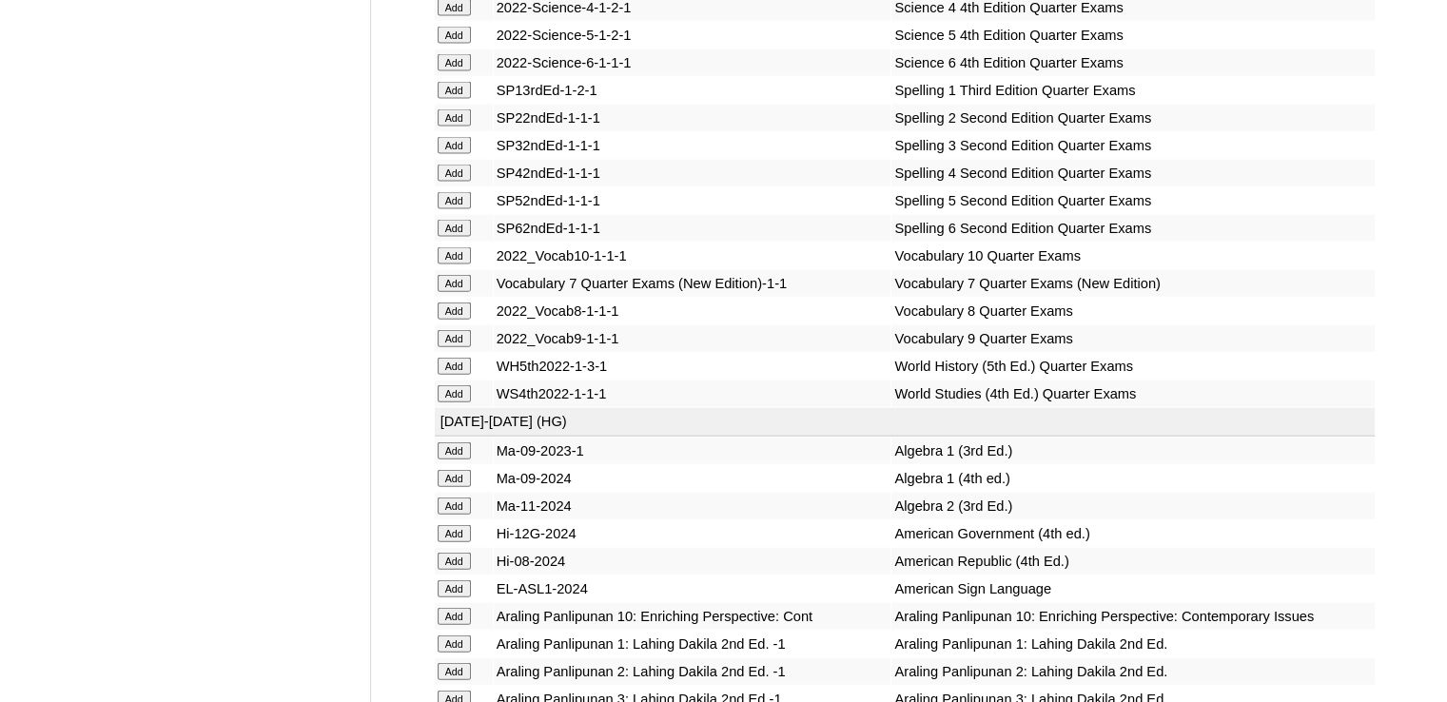
click at [451, 320] on input "Add" at bounding box center [454, 311] width 33 height 17
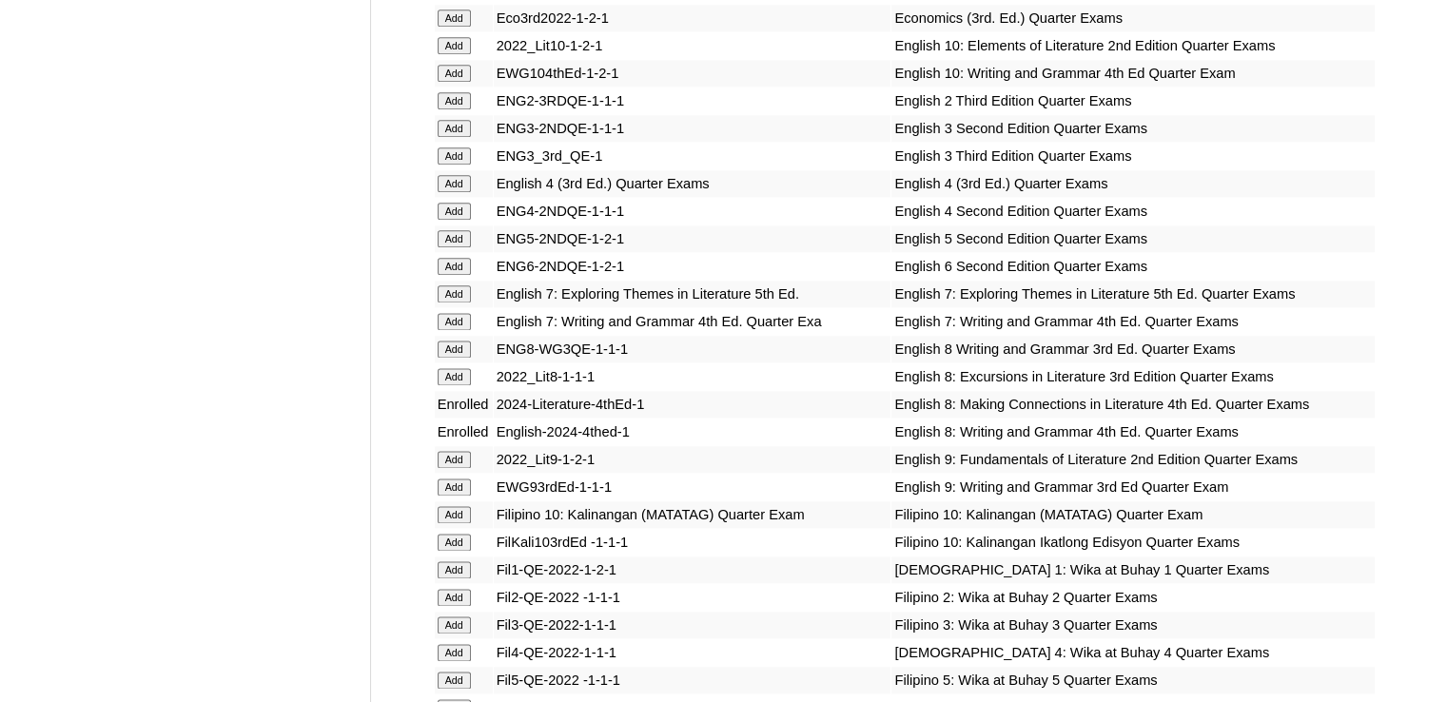
scroll to position [5929, 0]
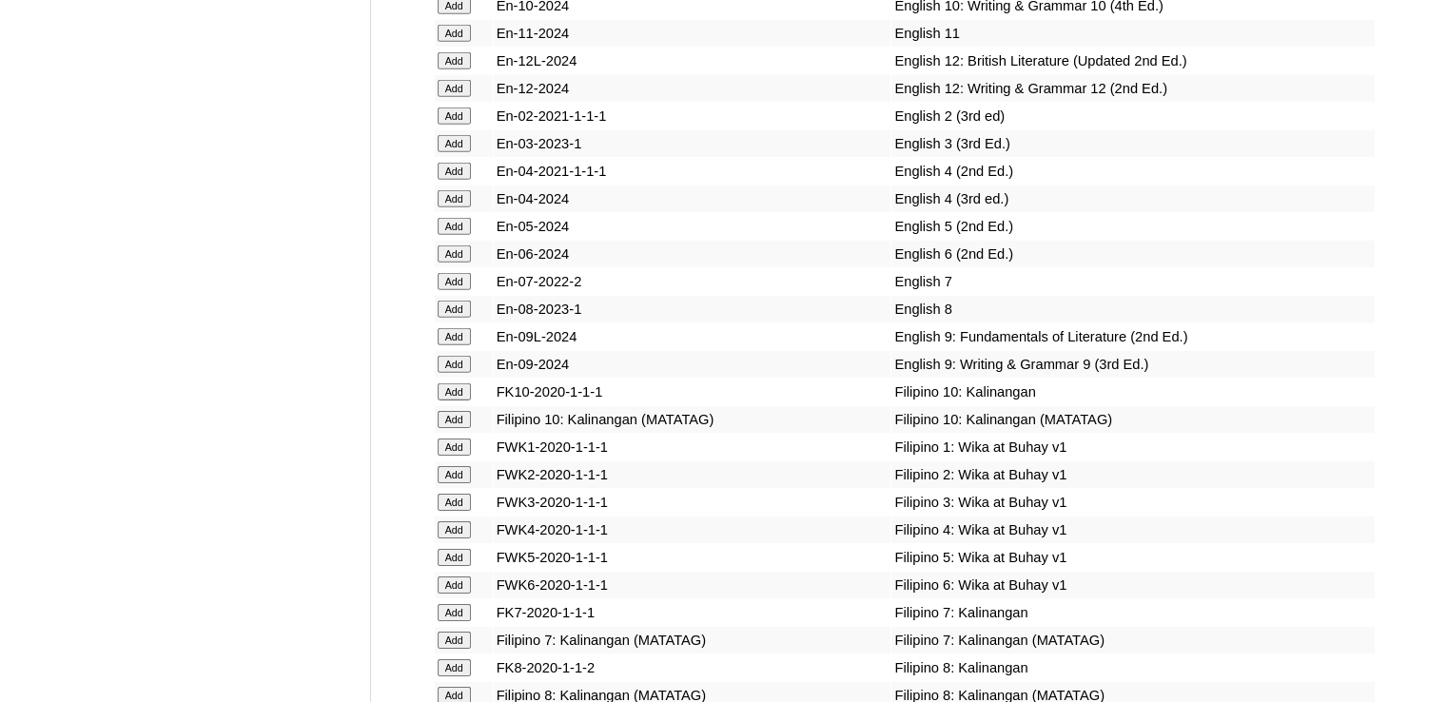
click at [450, 318] on input "Add" at bounding box center [454, 309] width 33 height 17
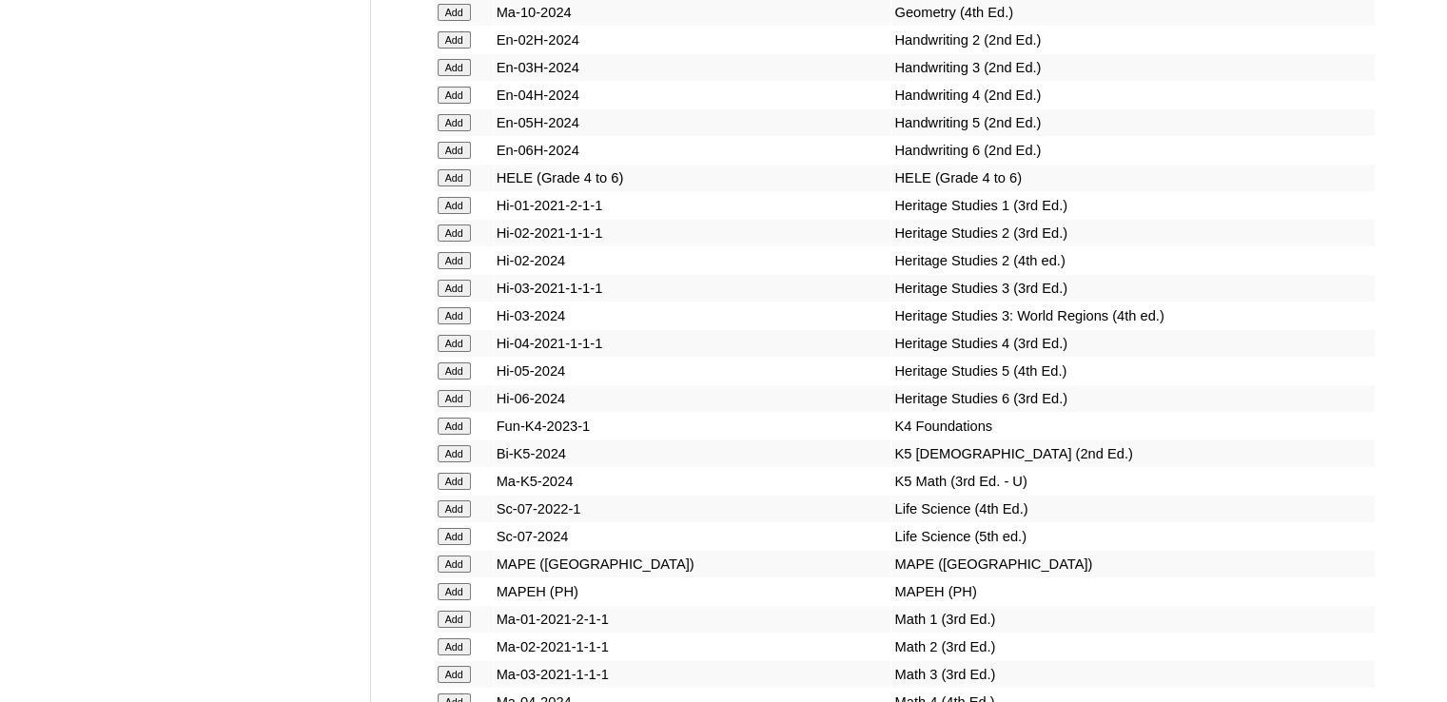
scroll to position [8339, 0]
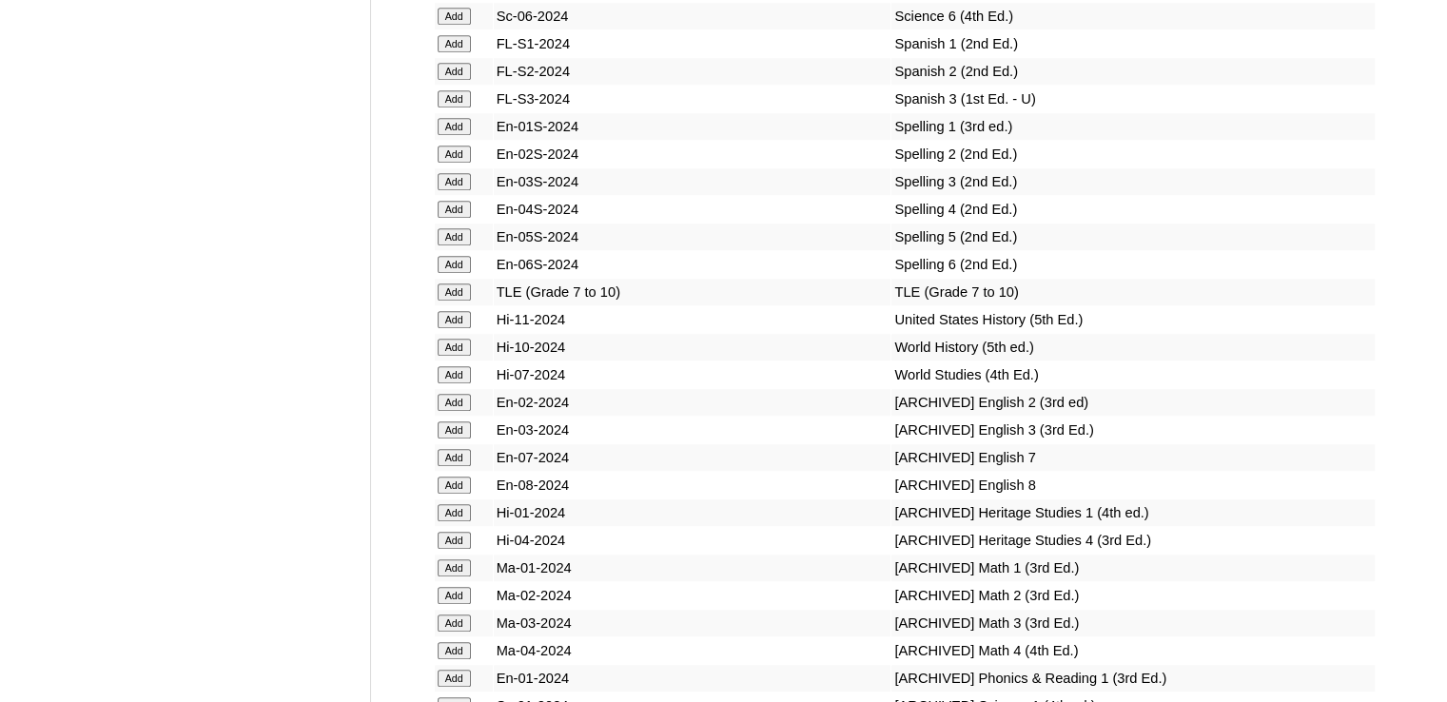
click at [460, 351] on input "Add" at bounding box center [454, 347] width 33 height 17
